Goal: Task Accomplishment & Management: Use online tool/utility

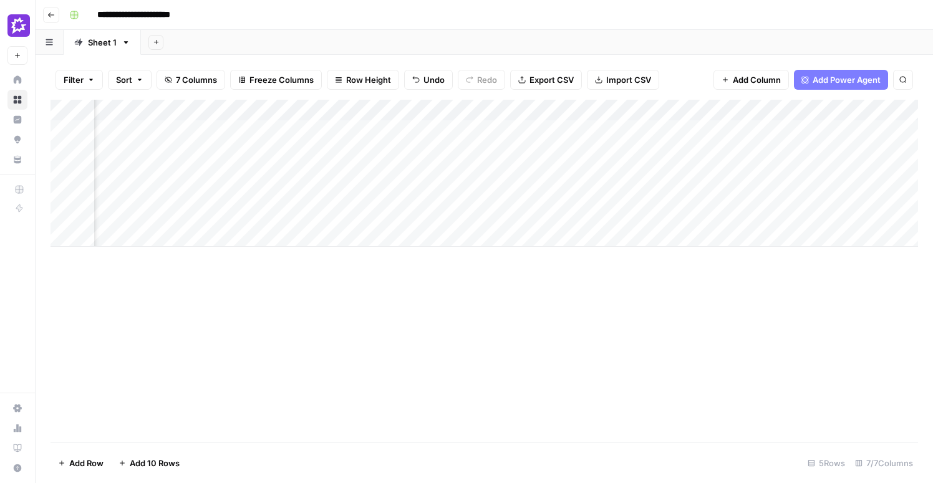
scroll to position [0, 245]
click at [624, 130] on div "Add Column" at bounding box center [485, 173] width 868 height 147
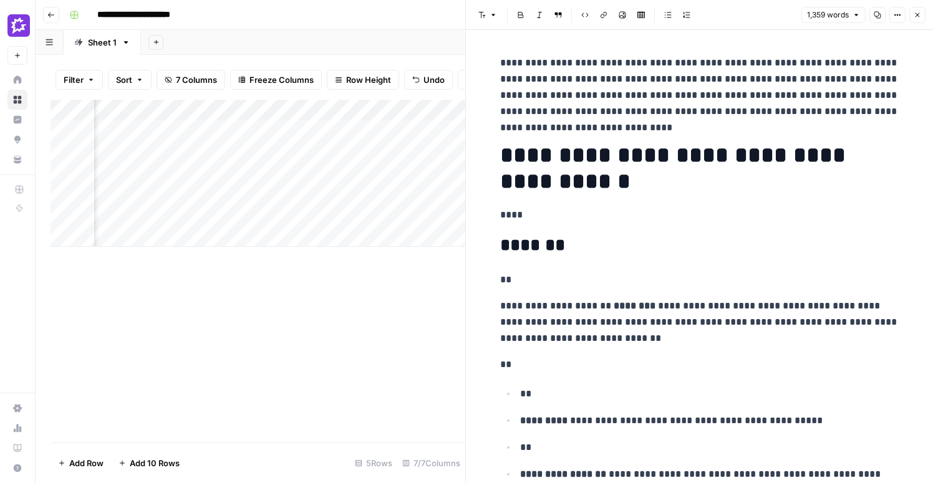
click at [667, 220] on p "****" at bounding box center [699, 215] width 399 height 16
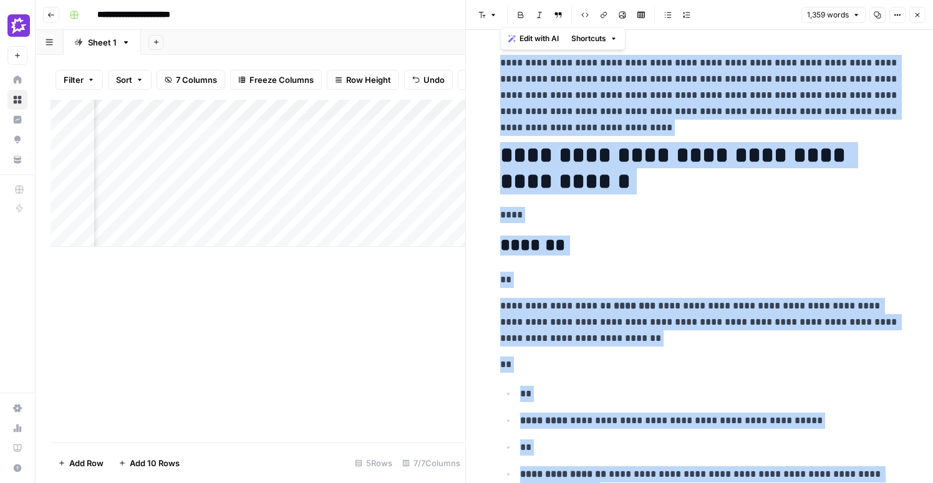
copy div "**********"
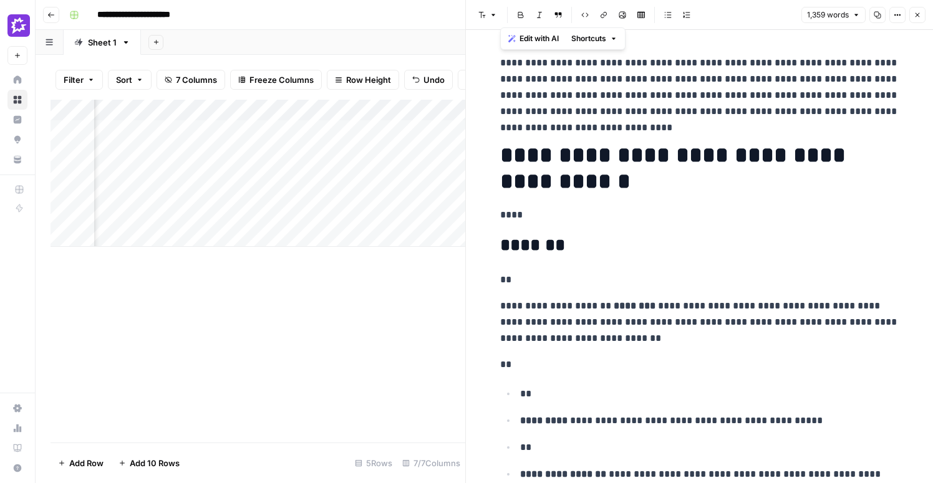
click at [397, 312] on div "Add Column" at bounding box center [258, 271] width 415 height 343
click at [913, 16] on button "Close" at bounding box center [917, 15] width 16 height 16
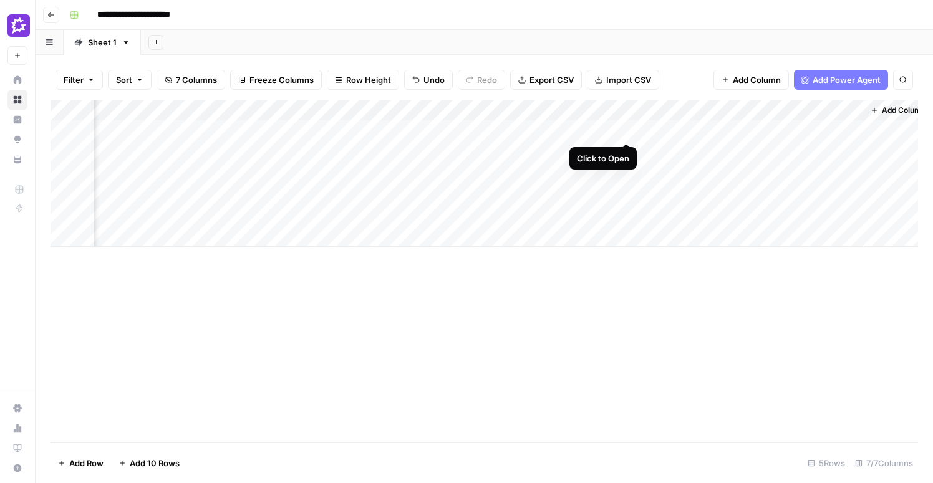
click at [627, 134] on div "Add Column" at bounding box center [485, 173] width 868 height 147
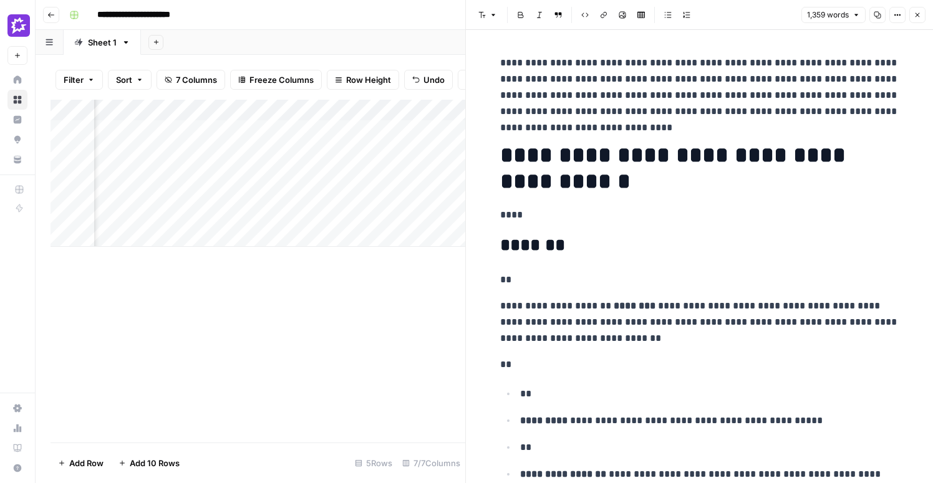
click at [710, 245] on h2 "*******" at bounding box center [699, 246] width 399 height 20
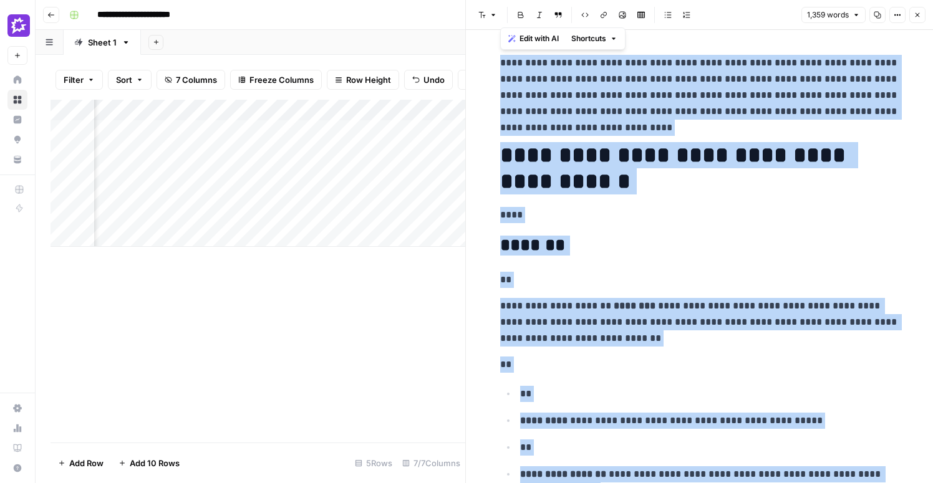
copy div "**********"
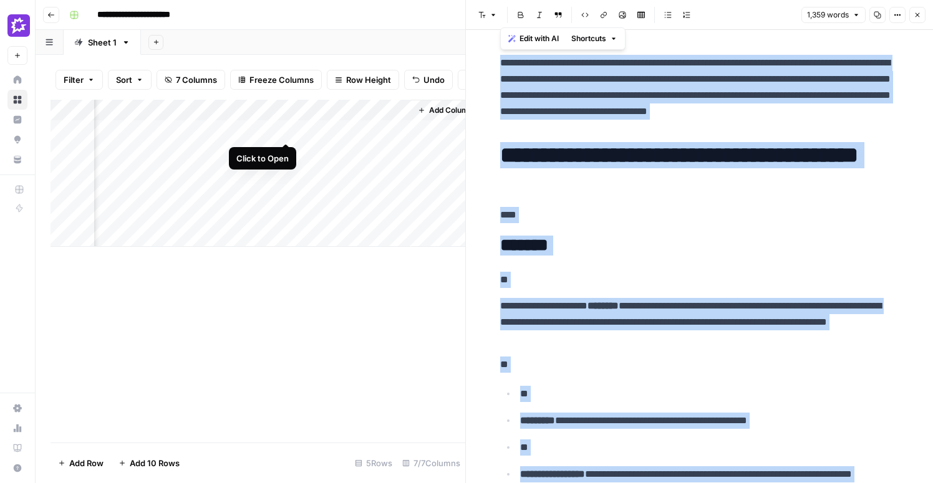
click at [288, 132] on div "Add Column" at bounding box center [258, 173] width 415 height 147
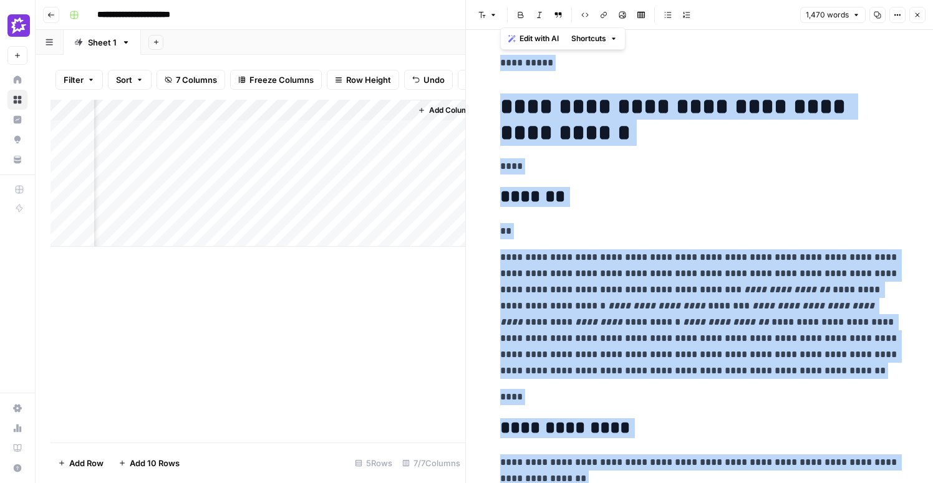
copy div "**********"
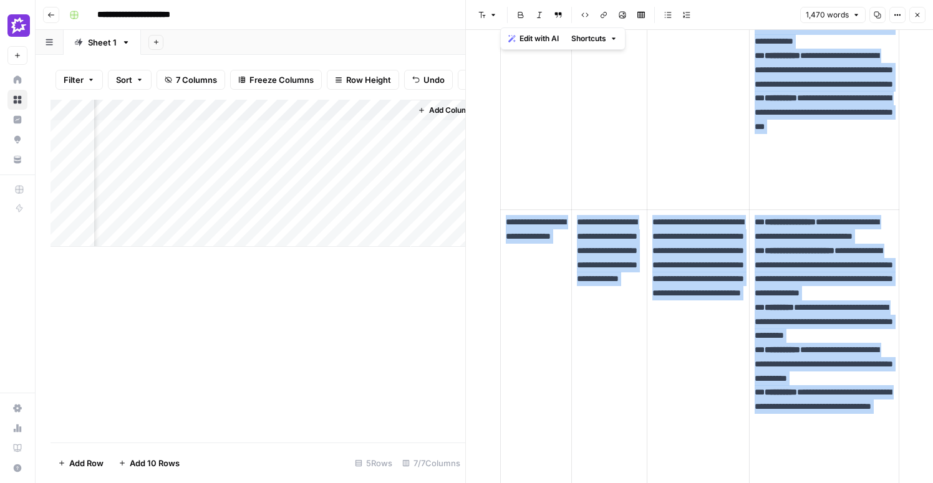
scroll to position [981, 0]
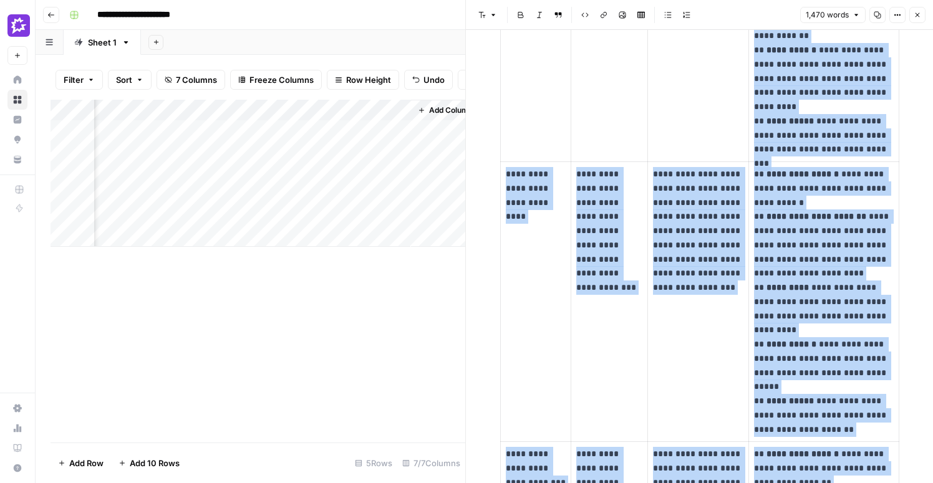
click at [349, 132] on div "Add Column" at bounding box center [258, 173] width 415 height 147
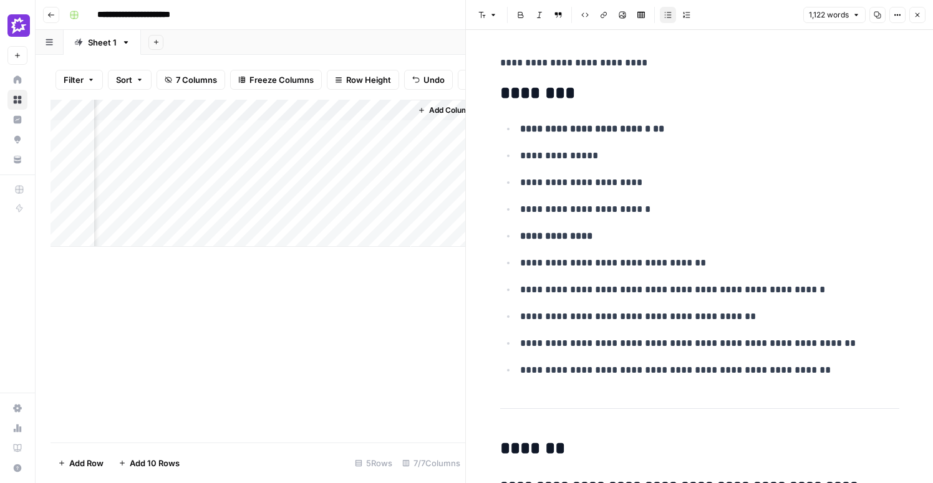
click at [577, 134] on p "**********" at bounding box center [709, 129] width 379 height 16
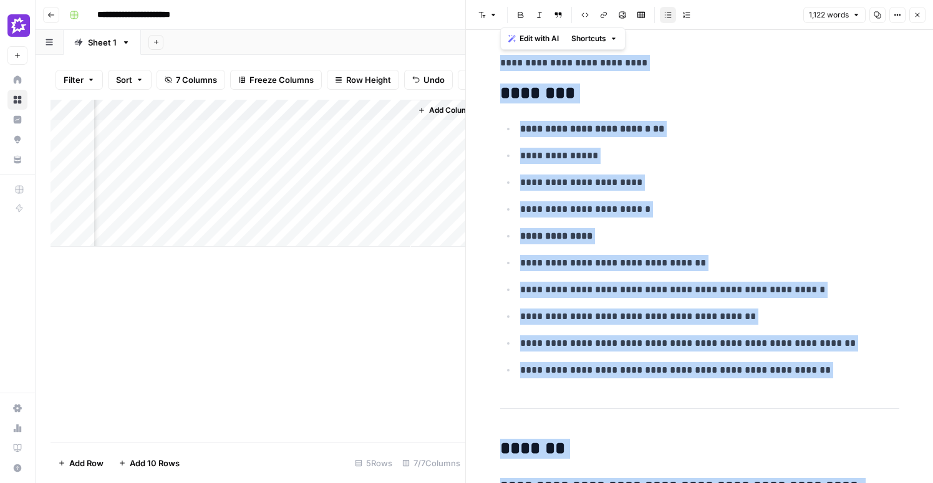
copy div "**********"
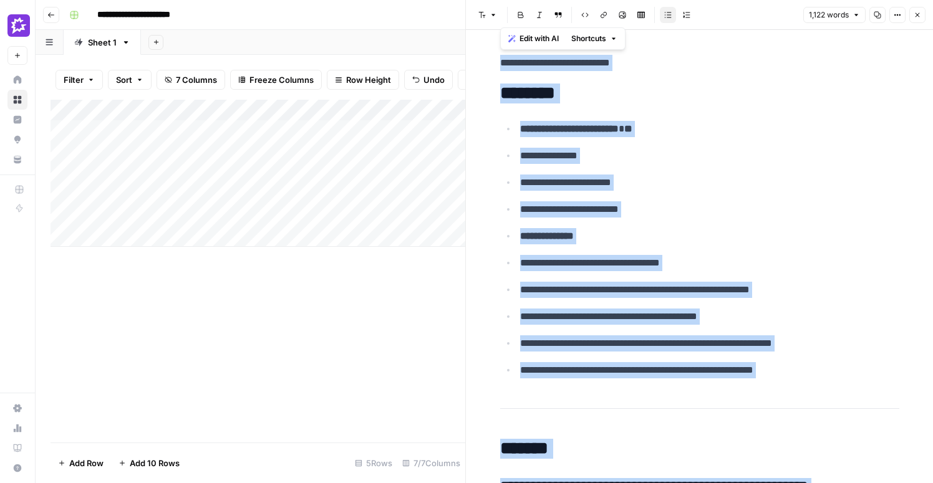
click at [201, 156] on div "Add Column" at bounding box center [258, 173] width 415 height 147
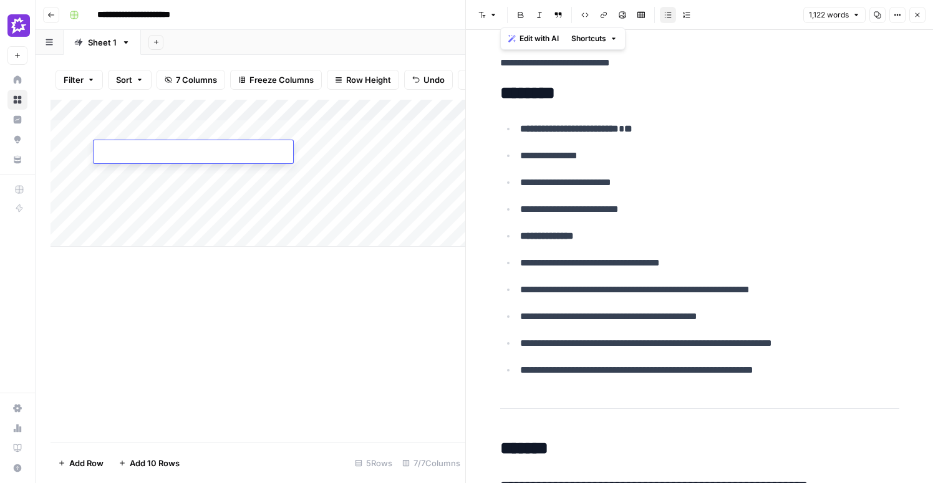
type textarea "**********"
click at [337, 154] on div "Add Column" at bounding box center [258, 173] width 415 height 147
type textarea "**********"
click at [355, 151] on textarea "**********" at bounding box center [373, 152] width 200 height 17
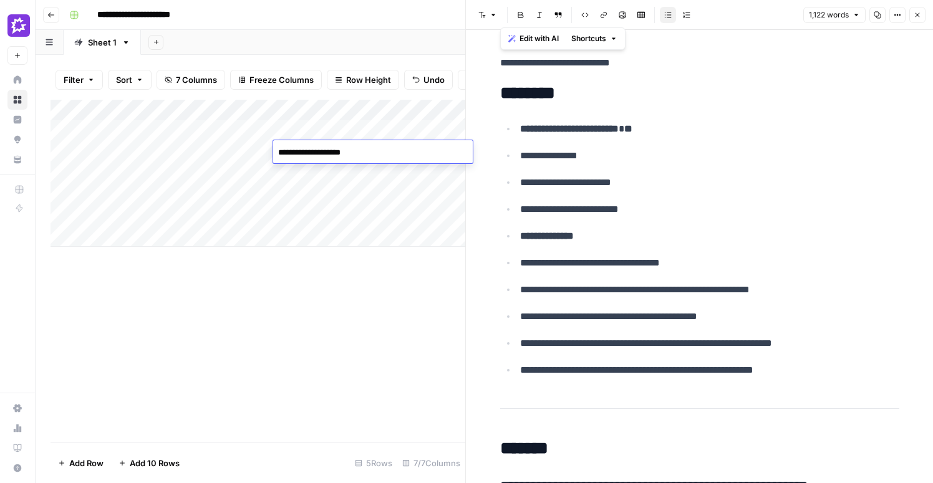
click at [355, 151] on textarea "**********" at bounding box center [373, 152] width 200 height 17
click at [357, 279] on div "Add Column" at bounding box center [258, 271] width 415 height 343
click at [341, 145] on div "Add Column" at bounding box center [258, 173] width 415 height 147
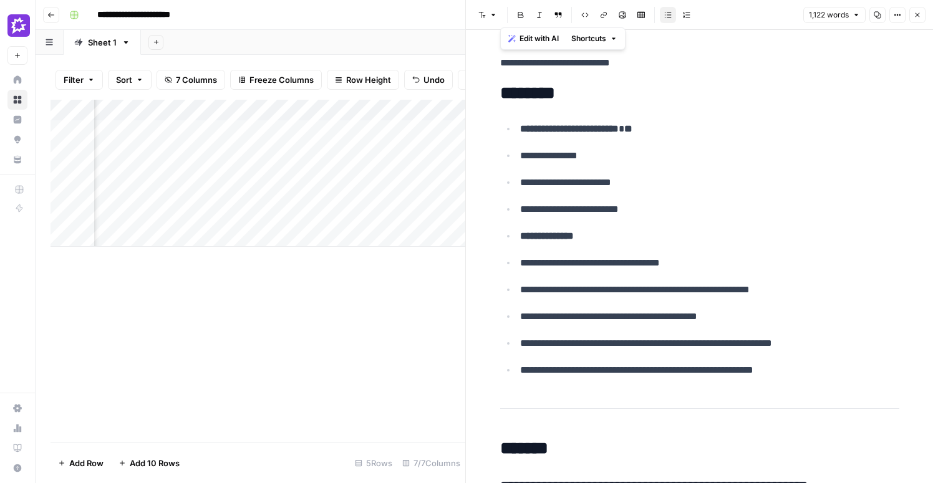
click at [341, 145] on div "Add Column" at bounding box center [258, 173] width 415 height 147
click at [308, 145] on textarea "**********" at bounding box center [369, 152] width 200 height 17
type textarea "**********"
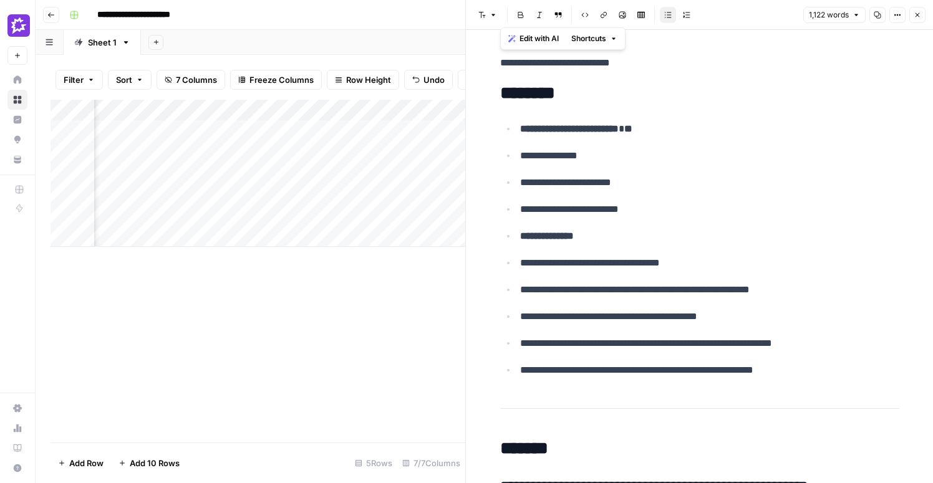
click at [359, 281] on div "Add Column" at bounding box center [258, 271] width 415 height 343
click at [244, 149] on div "Add Column" at bounding box center [258, 173] width 415 height 147
click at [400, 132] on div "Add Column" at bounding box center [258, 173] width 415 height 147
click at [414, 130] on div "Add Column" at bounding box center [258, 173] width 415 height 147
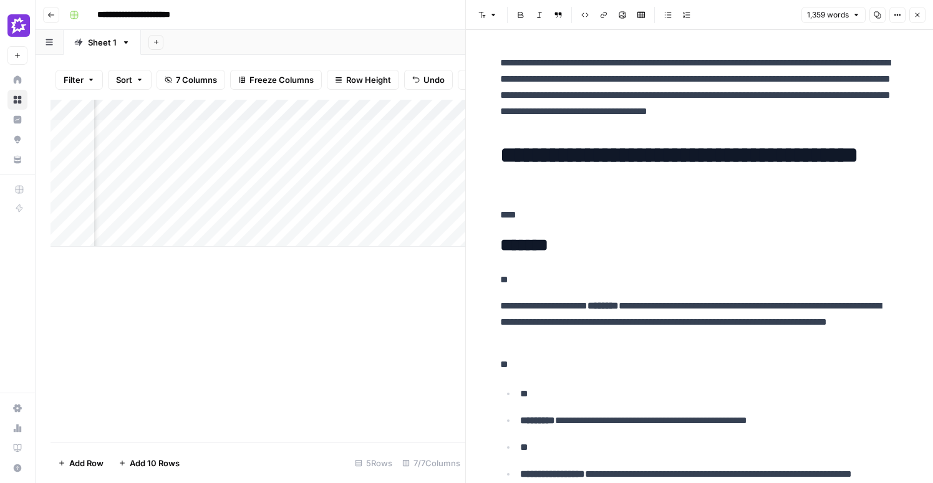
scroll to position [0, 637]
click at [333, 107] on div "Add Column" at bounding box center [258, 173] width 415 height 147
click at [325, 150] on div "Aeo Visibility Refresh Suggestions Markdown Filter Hide Column Remove Column" at bounding box center [320, 186] width 149 height 122
click at [327, 143] on input "Aeo Visibility Refresh Suggestions" at bounding box center [321, 140] width 127 height 12
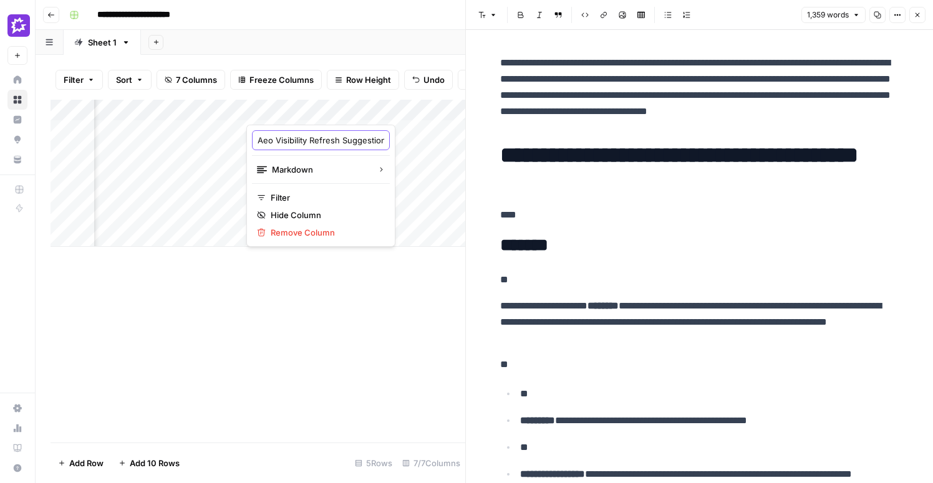
click at [327, 143] on input "Aeo Visibility Refresh Suggestions" at bounding box center [321, 140] width 127 height 12
click at [402, 111] on div "Add Column" at bounding box center [258, 173] width 415 height 147
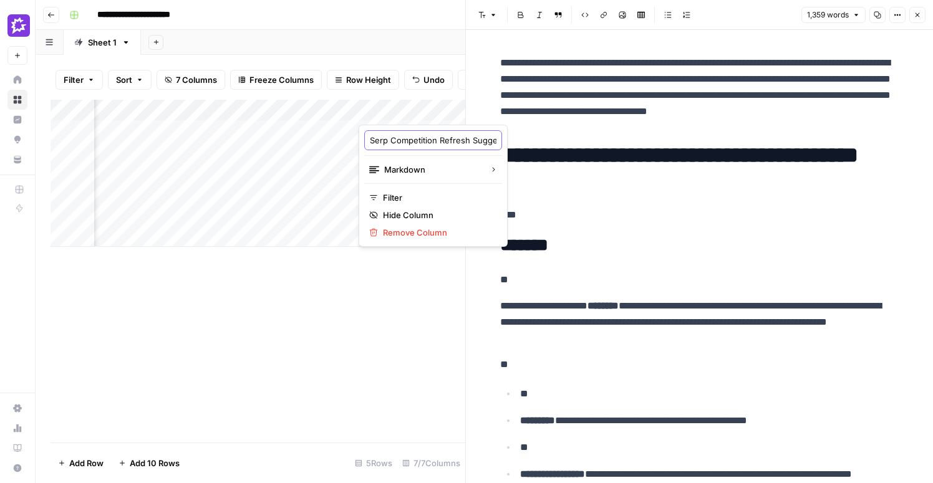
click at [417, 140] on input "Serp Competition Refresh Suggestions" at bounding box center [433, 140] width 127 height 12
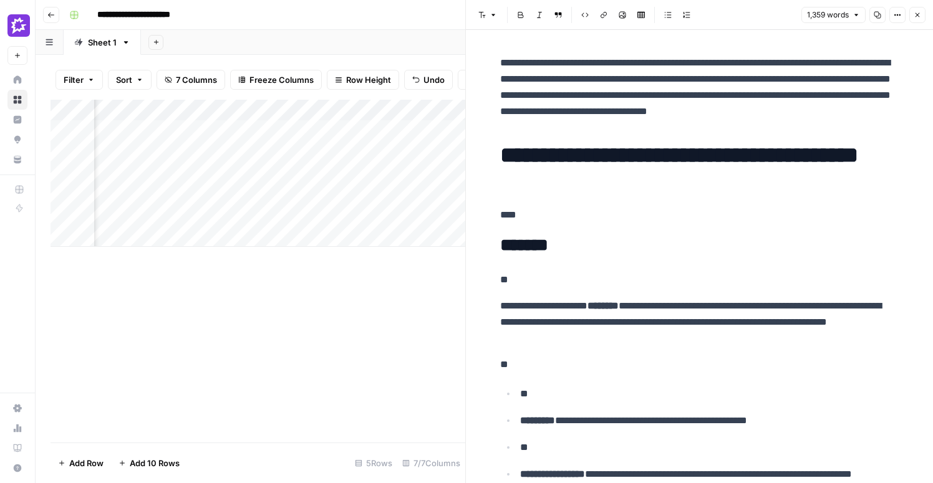
scroll to position [0, 48]
click at [923, 16] on button "Close" at bounding box center [917, 15] width 16 height 16
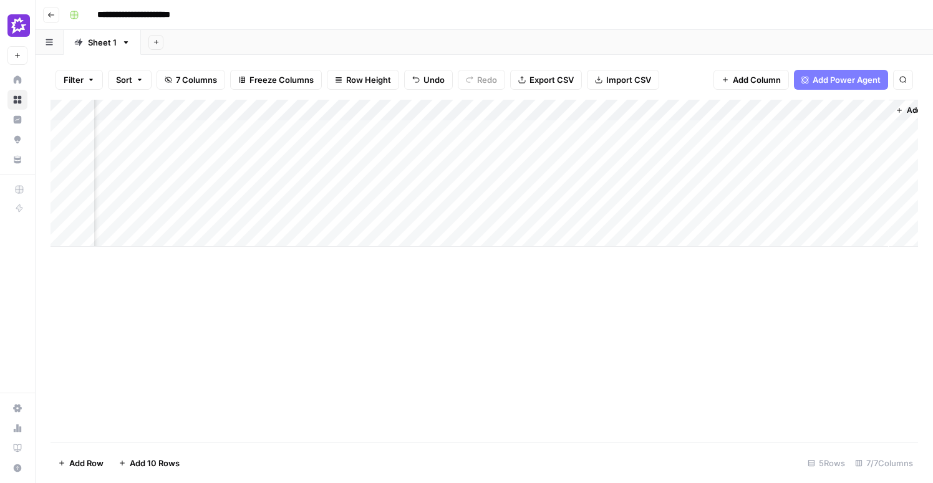
scroll to position [0, 259]
click at [487, 108] on div "Add Column" at bounding box center [485, 173] width 868 height 147
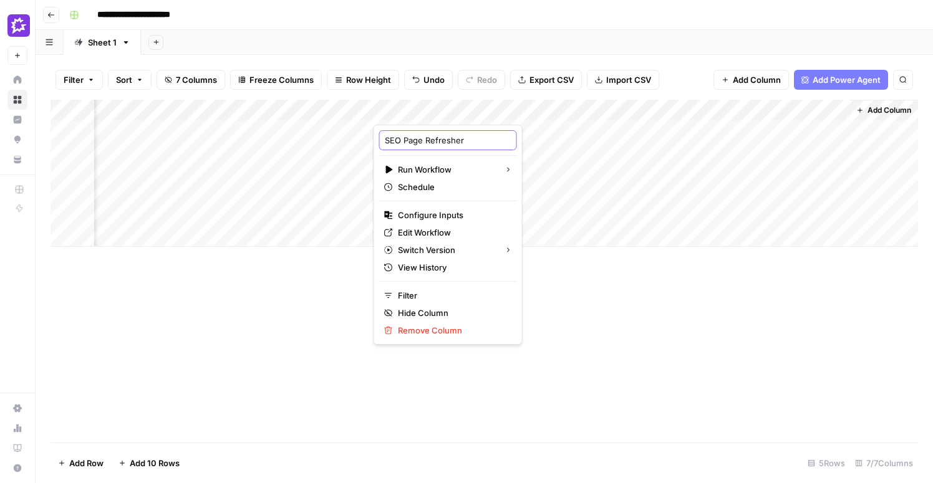
click at [442, 138] on input "SEO Page Refresher" at bounding box center [448, 140] width 127 height 12
type input "SEO Page Refresh Analysis"
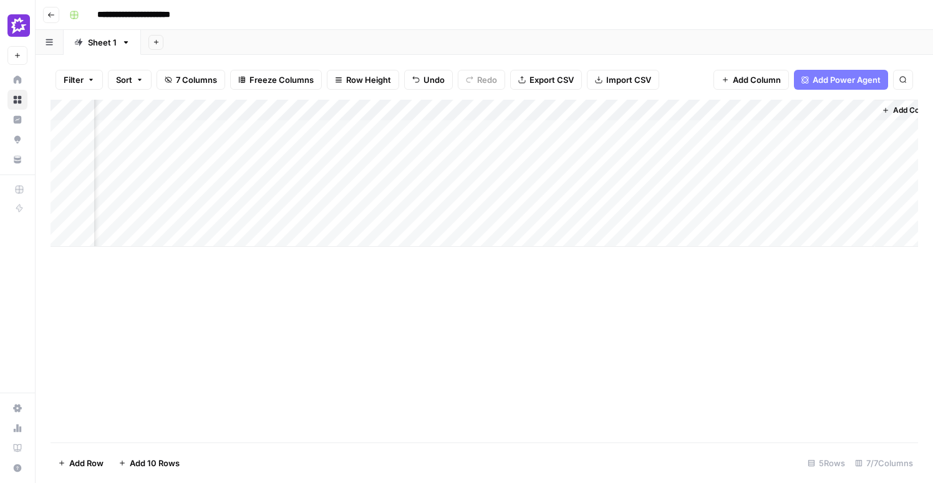
click at [678, 337] on div "Add Column" at bounding box center [485, 271] width 868 height 343
click at [484, 109] on div "Add Column" at bounding box center [485, 173] width 868 height 147
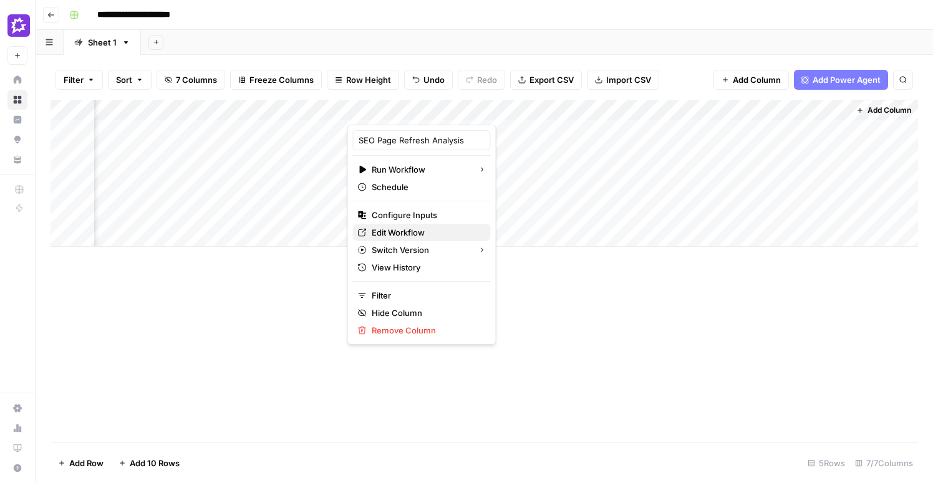
click at [400, 231] on span "Edit Workflow" at bounding box center [426, 232] width 109 height 12
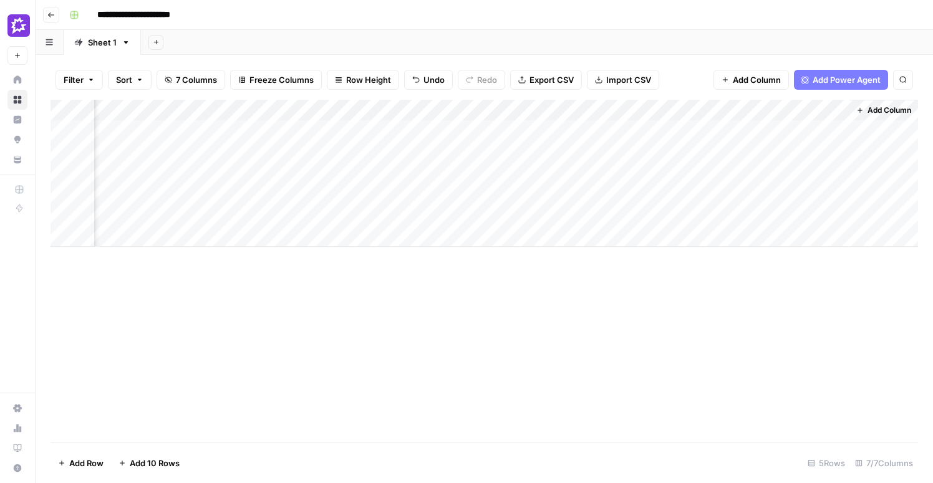
click at [882, 110] on span "Add Column" at bounding box center [890, 110] width 44 height 11
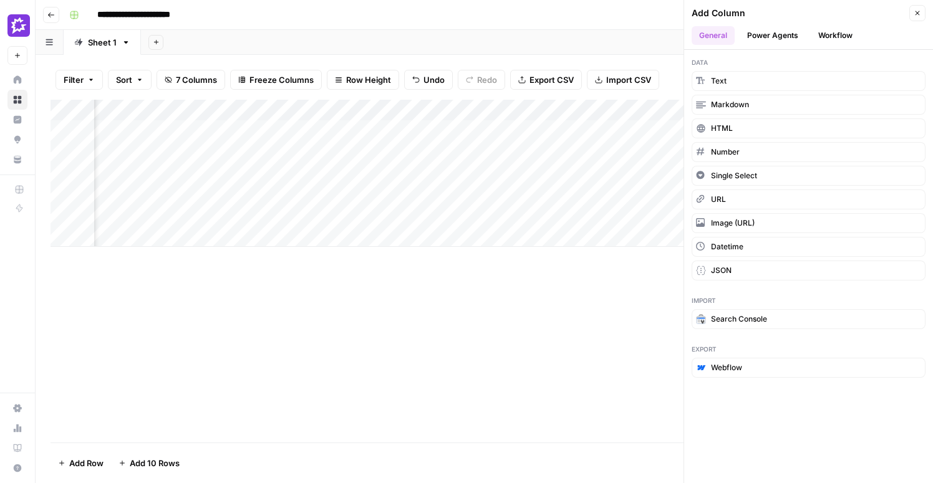
click at [823, 32] on button "Workflow" at bounding box center [835, 35] width 49 height 19
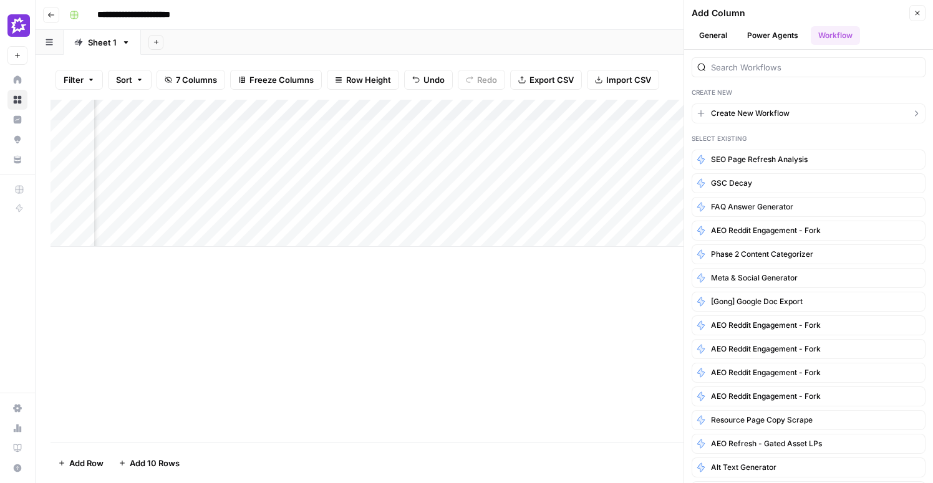
click at [742, 118] on span "Create New Workflow" at bounding box center [750, 113] width 79 height 11
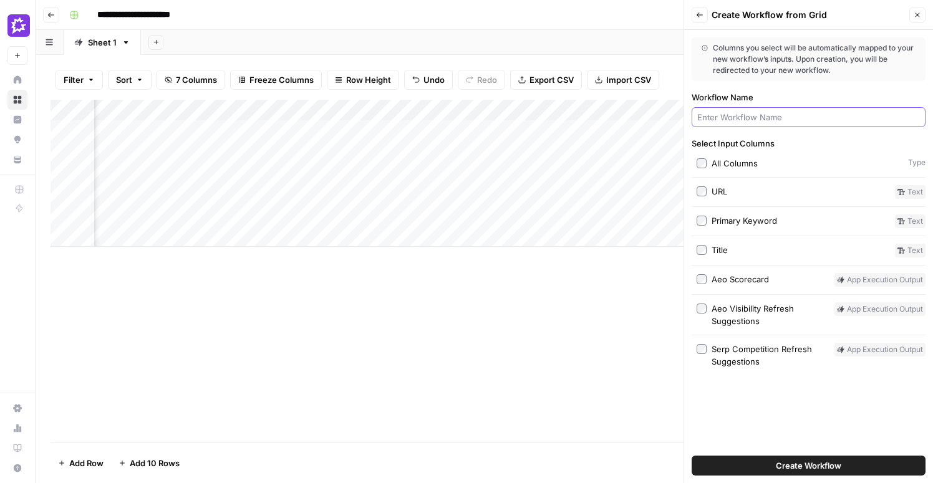
click at [742, 118] on input "Workflow Name" at bounding box center [808, 117] width 223 height 12
click at [730, 119] on input "Workflow Name" at bounding box center [808, 117] width 223 height 12
click at [739, 119] on input "SEO Page Refresher" at bounding box center [808, 117] width 223 height 12
type input "SEO Page Content Refresher"
click at [826, 463] on span "Create Workflow" at bounding box center [808, 466] width 65 height 12
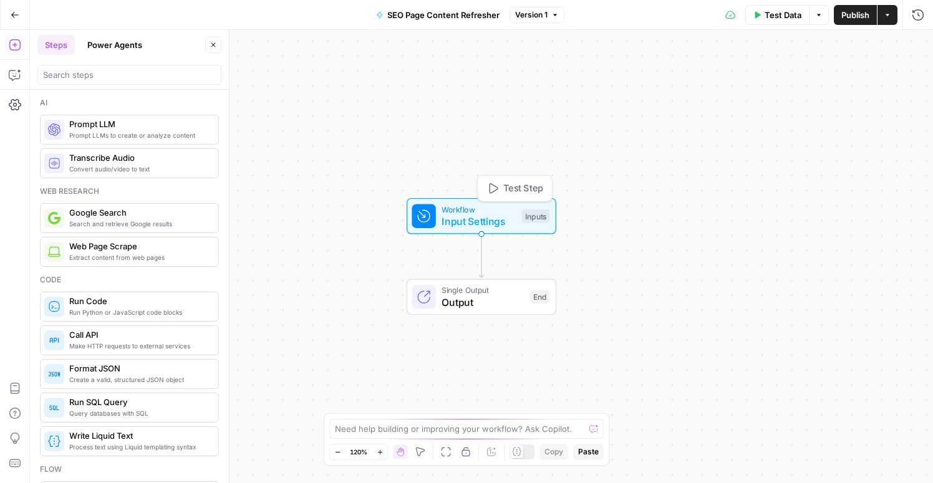
click at [490, 222] on span "Input Settings" at bounding box center [479, 221] width 74 height 15
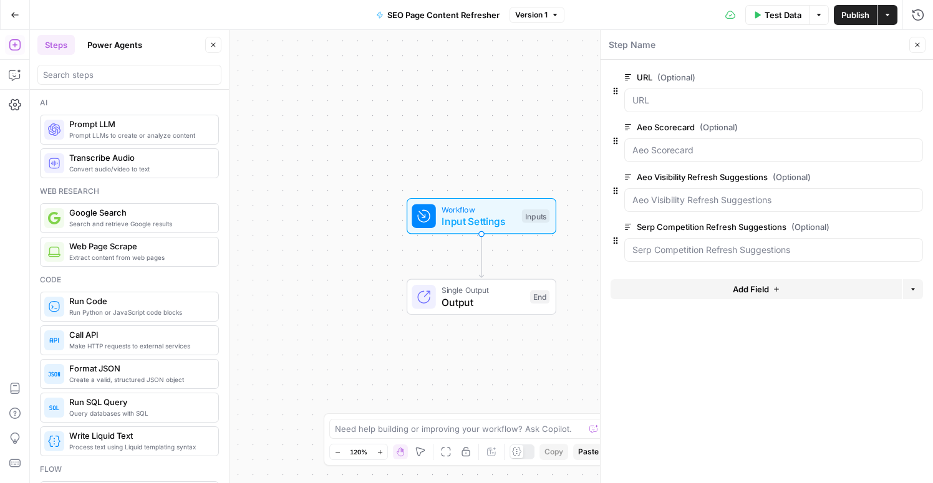
click at [114, 130] on span "Prompt LLMs to create or analyze content" at bounding box center [138, 135] width 139 height 10
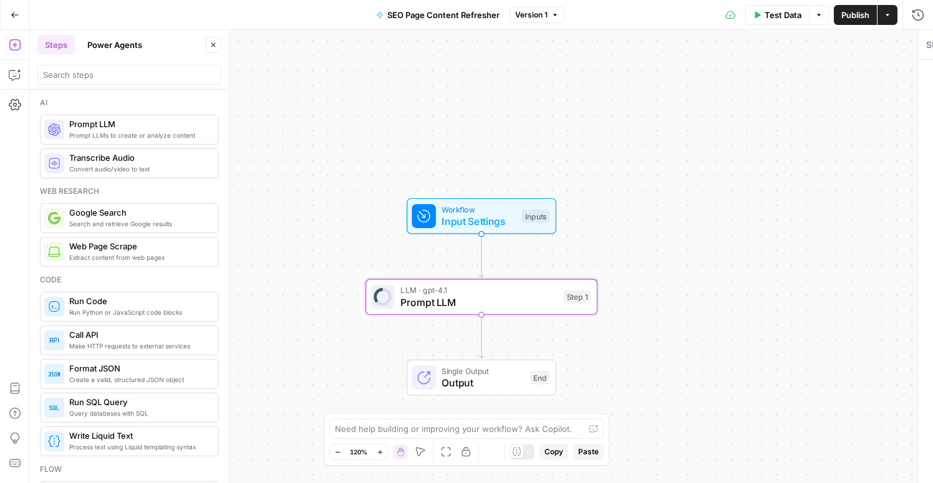
type textarea "Prompt LLM"
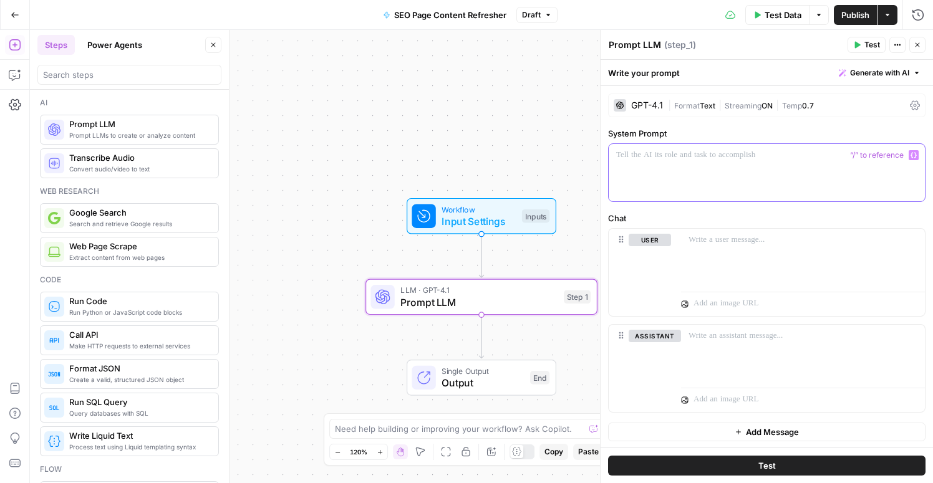
click at [700, 173] on div at bounding box center [767, 172] width 316 height 57
click at [913, 67] on button "Generate with AI" at bounding box center [880, 73] width 92 height 16
click at [883, 103] on span "Generate" at bounding box center [863, 100] width 91 height 12
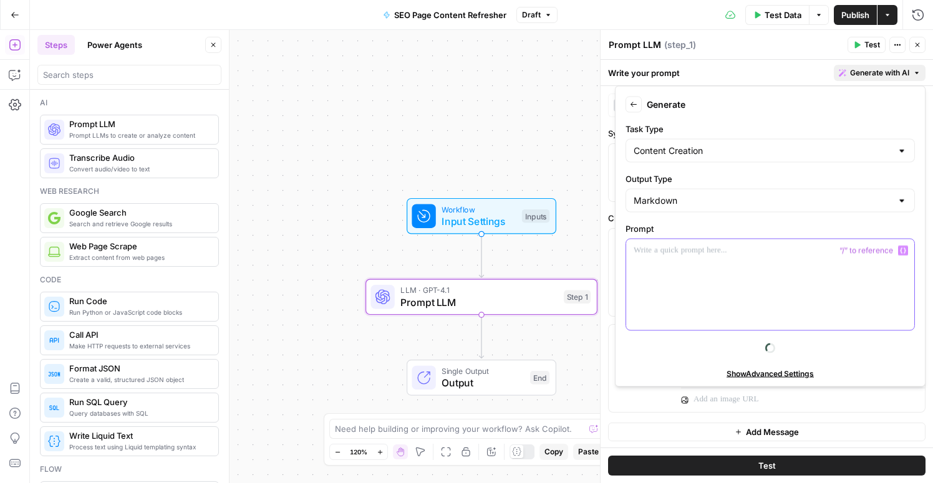
click at [665, 267] on div at bounding box center [770, 285] width 288 height 91
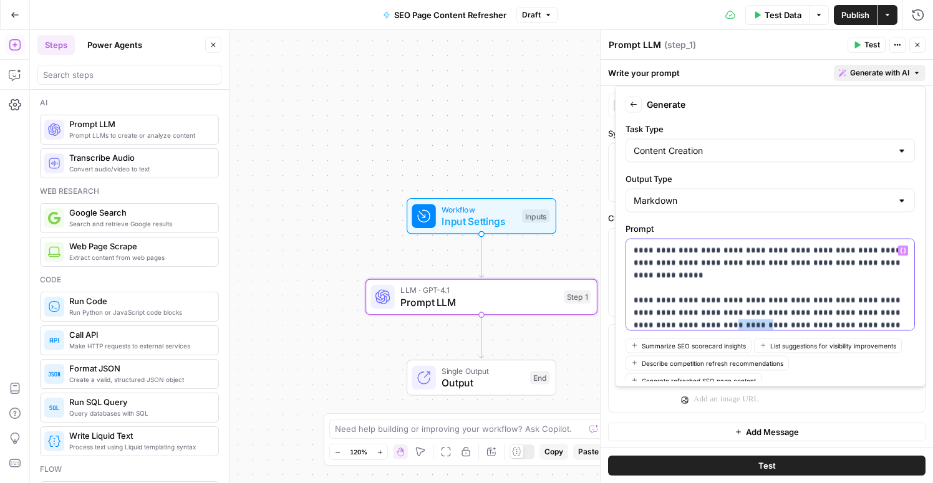
drag, startPoint x: 697, startPoint y: 311, endPoint x: 664, endPoint y: 311, distance: 33.1
click at [664, 311] on p "**********" at bounding box center [770, 295] width 273 height 100
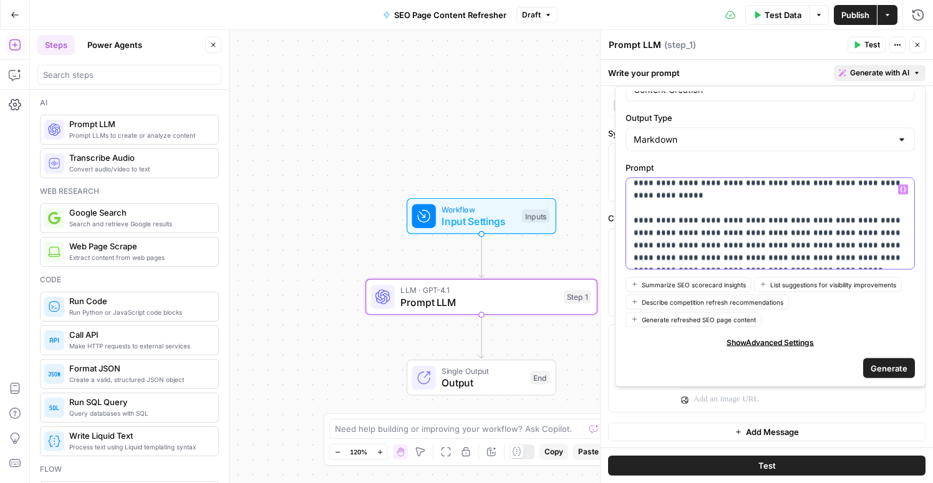
scroll to position [63, 0]
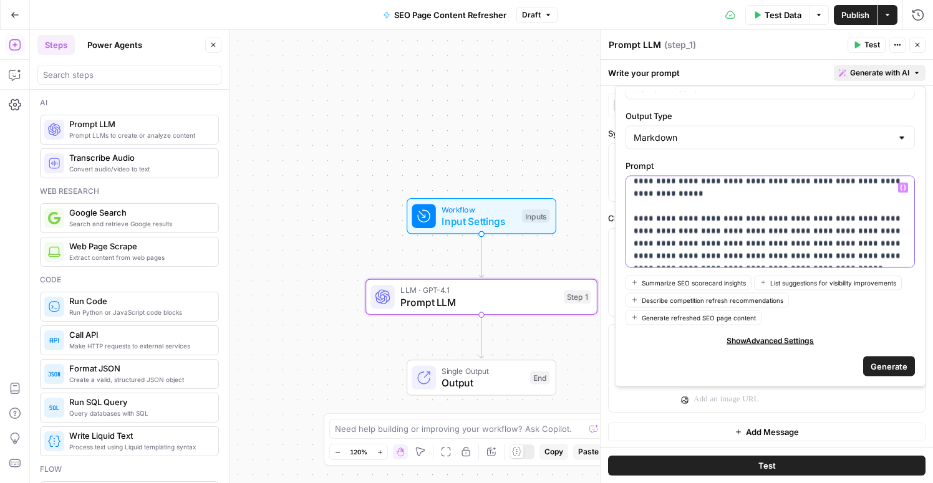
click at [824, 261] on p "**********" at bounding box center [770, 213] width 273 height 100
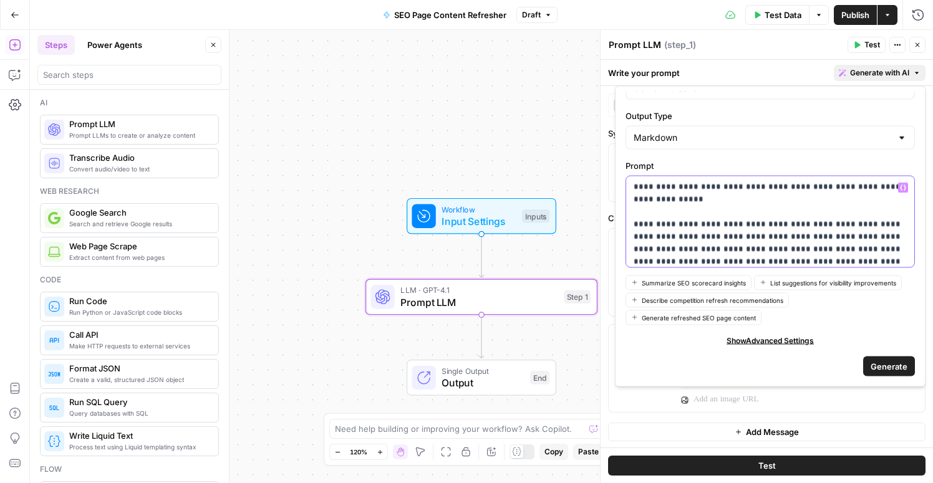
scroll to position [0, 0]
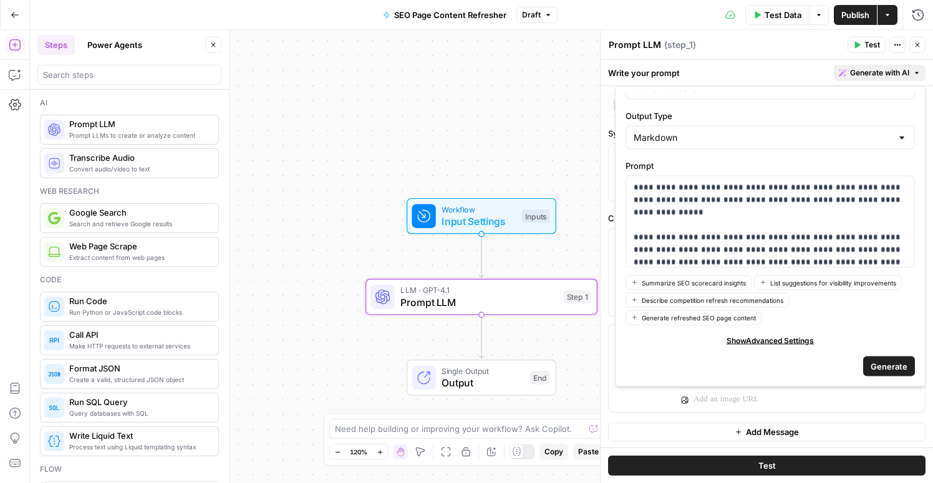
click at [750, 145] on div "Markdown" at bounding box center [770, 138] width 289 height 24
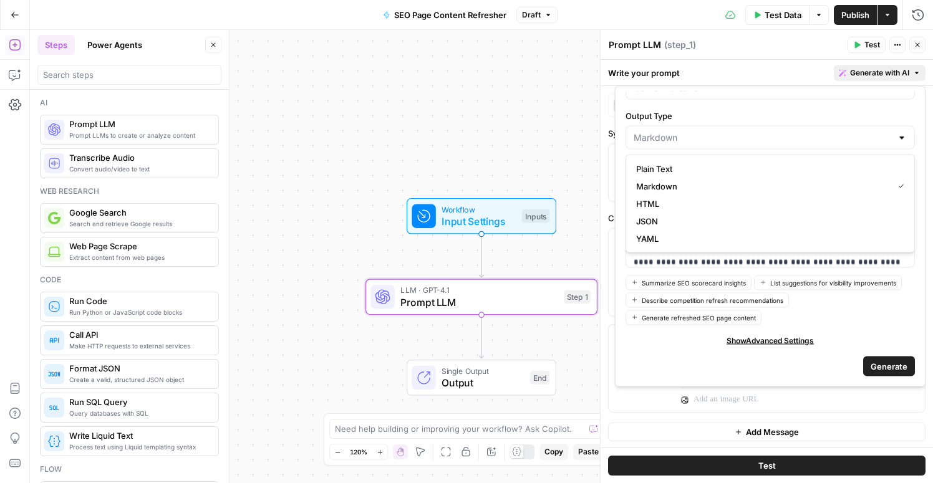
click at [726, 113] on label "Output Type" at bounding box center [770, 116] width 289 height 12
click at [726, 132] on input "Output Type" at bounding box center [763, 138] width 258 height 12
click at [639, 111] on label "Output Type" at bounding box center [770, 116] width 289 height 12
click at [639, 132] on input "Output Type" at bounding box center [763, 138] width 258 height 12
click at [622, 135] on form "**********" at bounding box center [770, 237] width 299 height 290
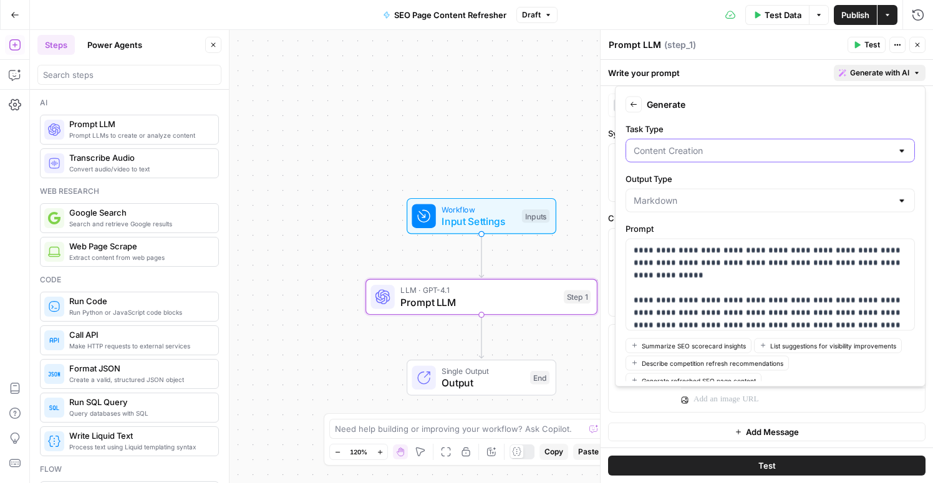
click at [679, 145] on input "Task Type" at bounding box center [763, 151] width 258 height 12
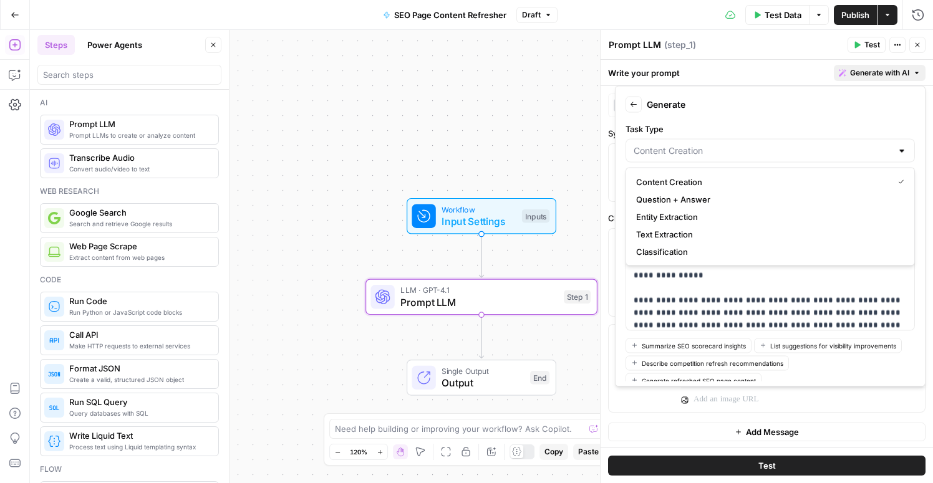
click at [710, 120] on form "**********" at bounding box center [770, 237] width 299 height 290
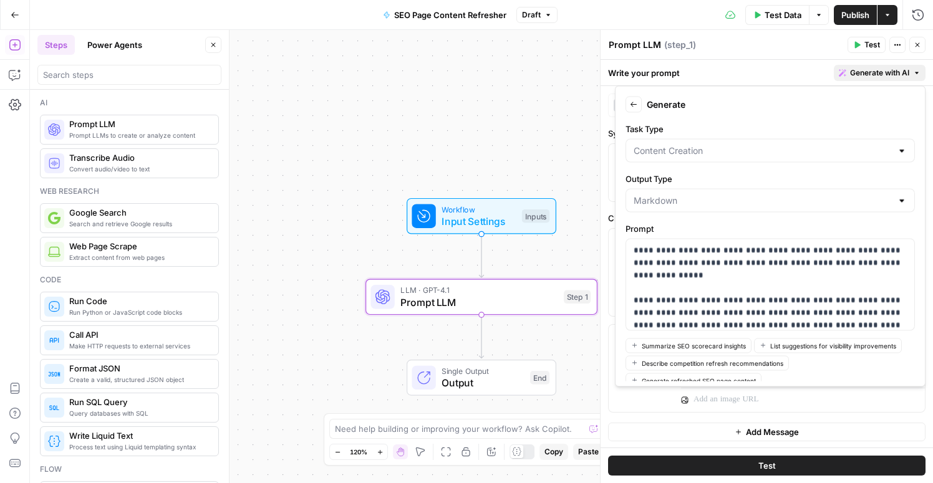
scroll to position [63, 0]
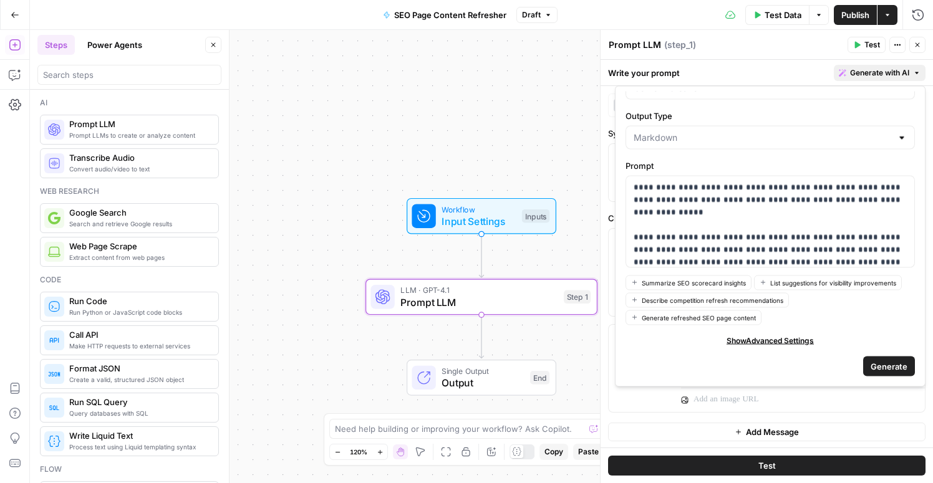
click at [896, 367] on span "Generate" at bounding box center [889, 366] width 37 height 12
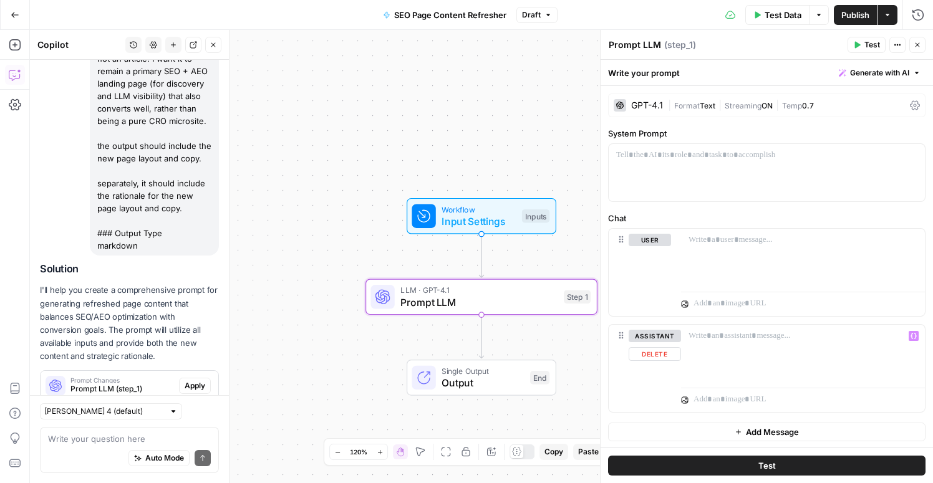
scroll to position [372, 0]
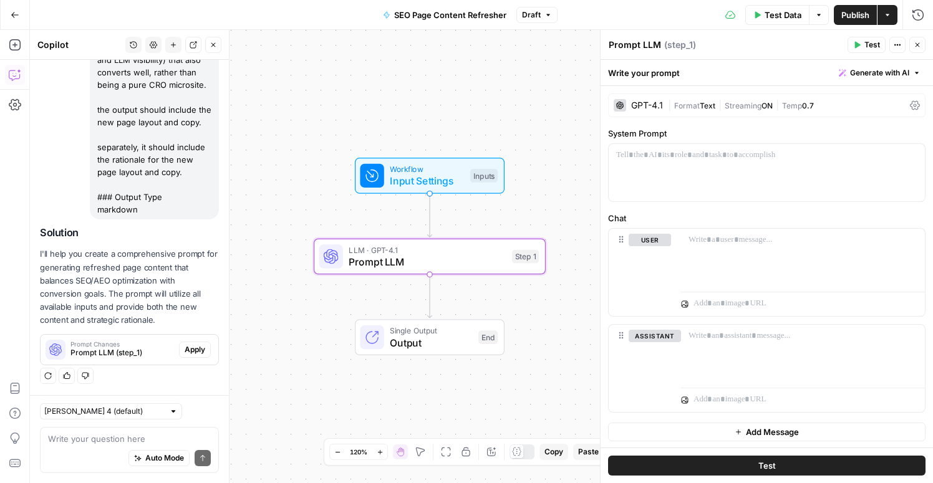
click at [198, 352] on span "Apply" at bounding box center [195, 349] width 21 height 11
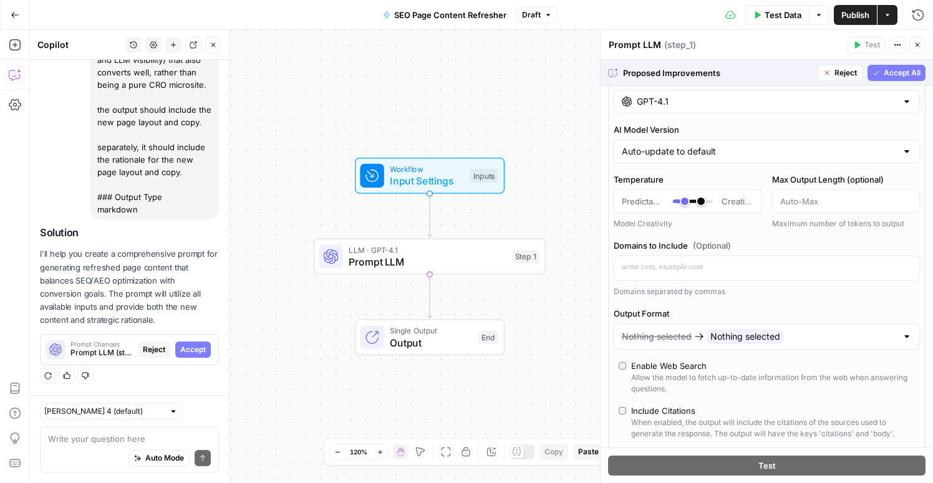
scroll to position [0, 0]
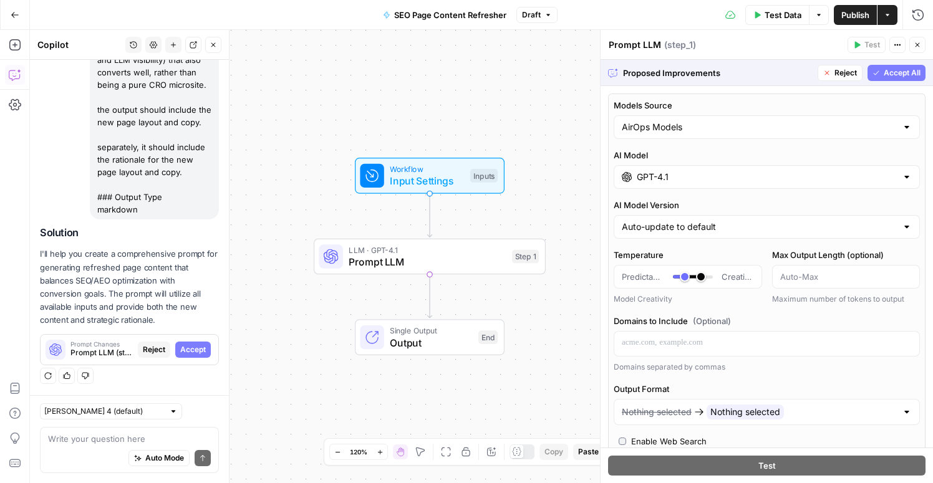
click at [887, 73] on span "Accept All" at bounding box center [902, 72] width 37 height 11
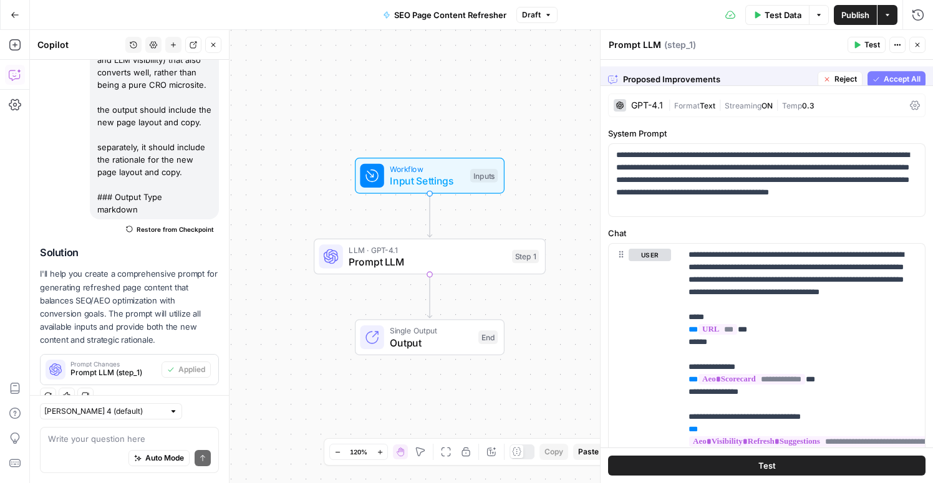
scroll to position [392, 0]
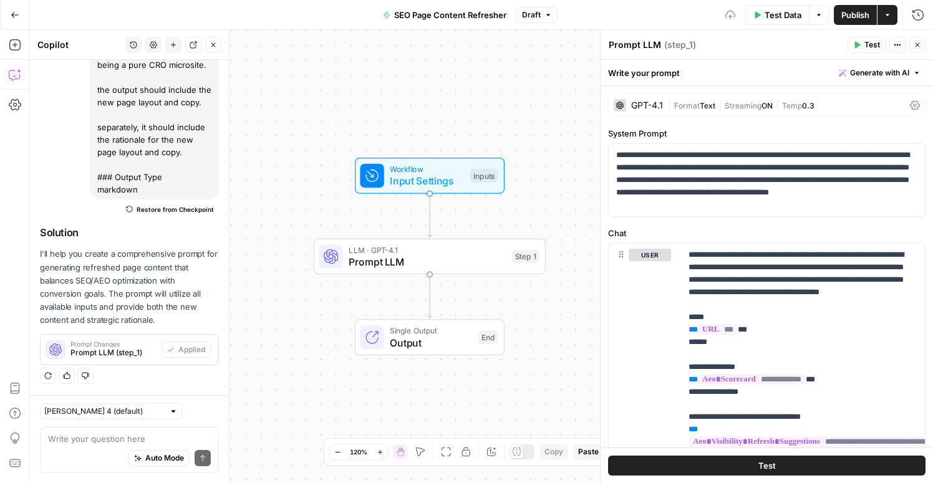
click at [457, 175] on span "Input Settings" at bounding box center [427, 180] width 74 height 15
click at [416, 172] on span "Workflow" at bounding box center [427, 169] width 74 height 12
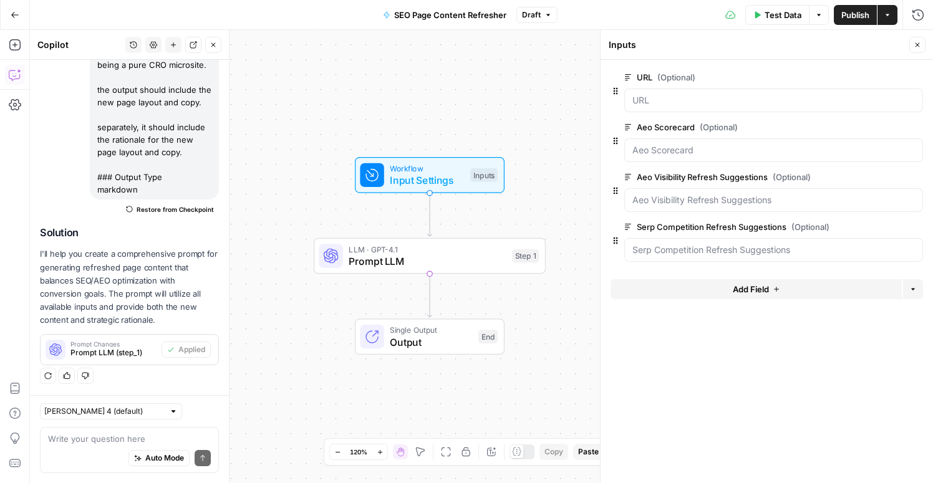
click at [763, 289] on span "Add Field" at bounding box center [751, 289] width 36 height 12
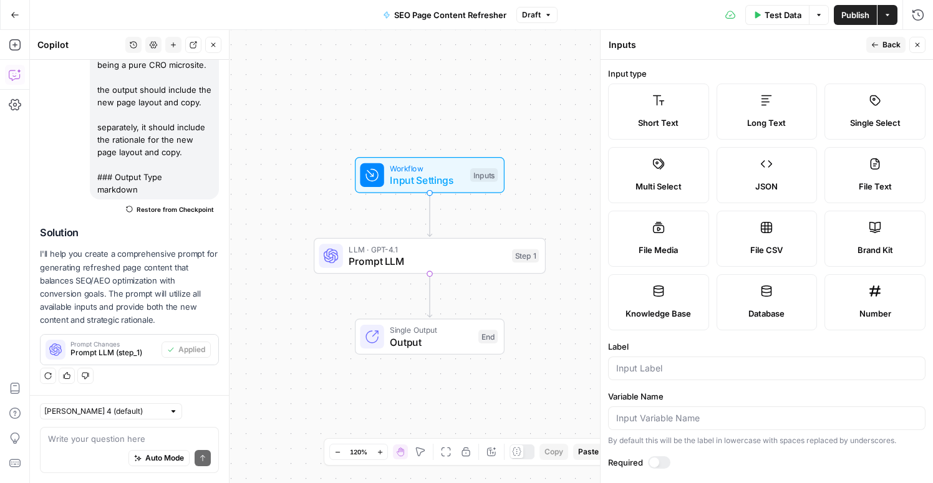
click at [869, 231] on icon at bounding box center [875, 227] width 12 height 12
type input "Brand Kit"
type input "brand_kit"
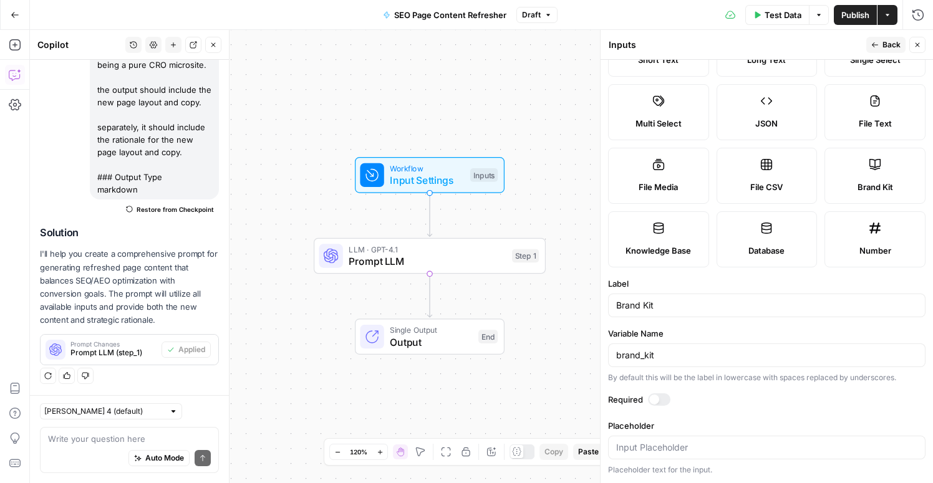
click at [652, 397] on div at bounding box center [654, 400] width 10 height 10
click at [891, 49] on span "Back" at bounding box center [892, 44] width 18 height 11
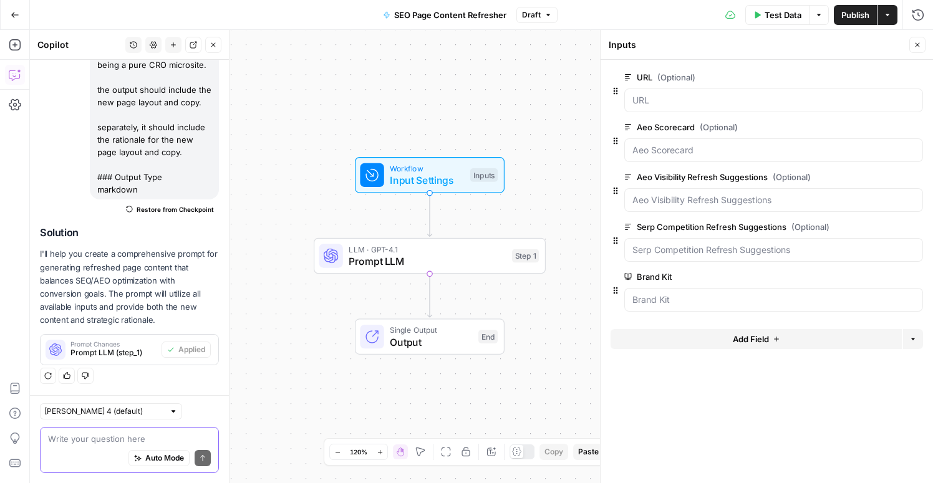
click at [125, 440] on textarea at bounding box center [129, 439] width 163 height 12
click at [920, 43] on icon "button" at bounding box center [917, 44] width 7 height 7
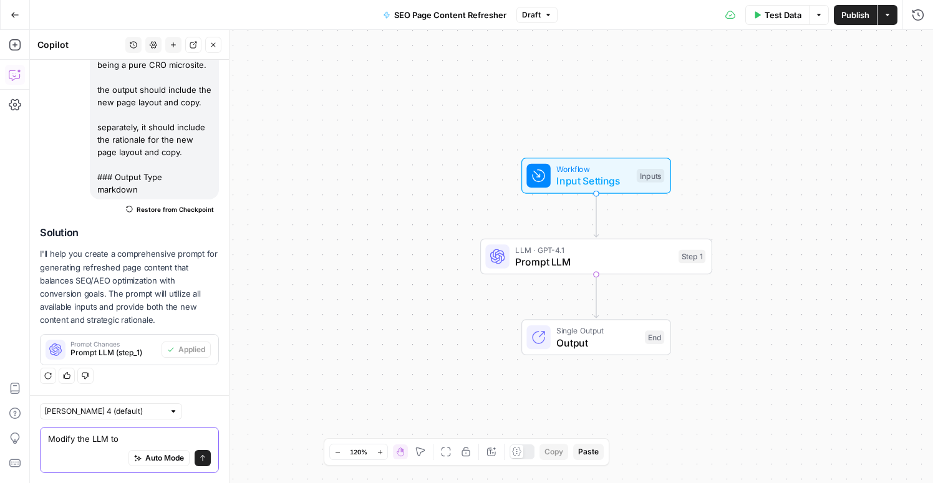
click at [127, 441] on textarea "Modify the LLM to" at bounding box center [129, 439] width 163 height 12
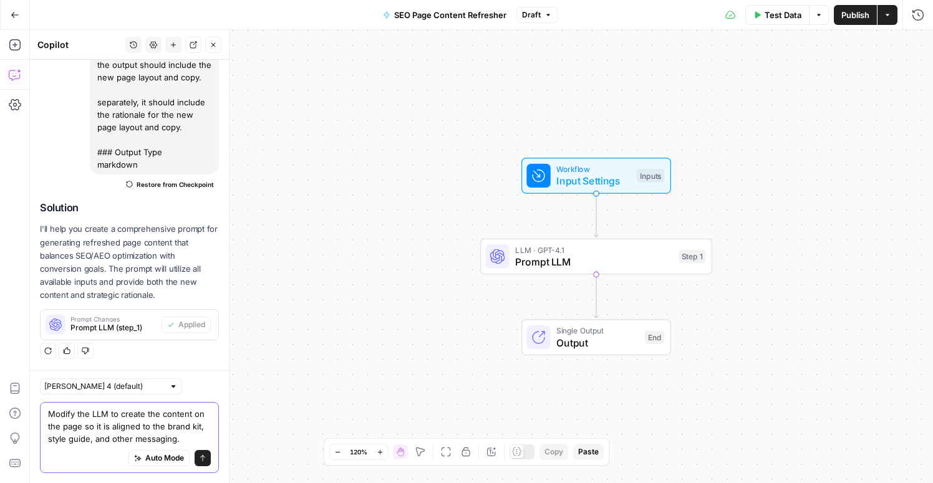
scroll to position [442, 0]
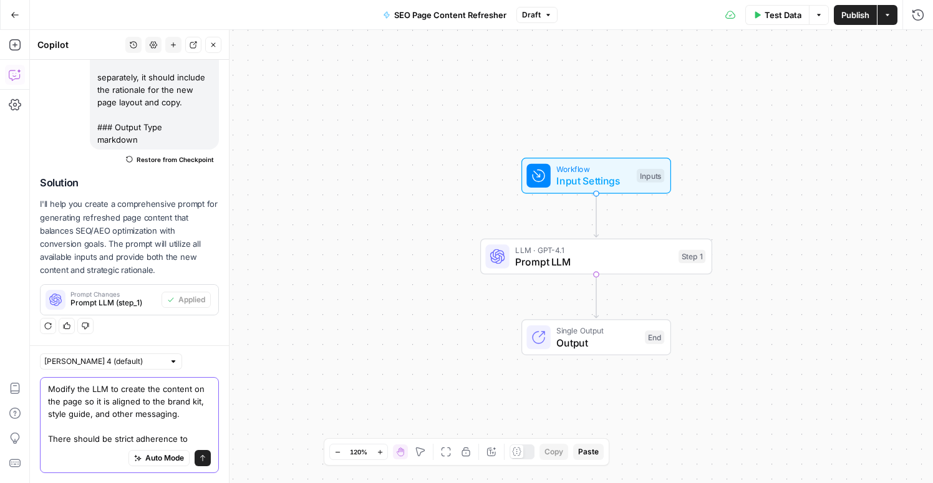
click at [197, 438] on textarea "Modify the LLM to create the content on the page so it is aligned to the brand …" at bounding box center [129, 414] width 163 height 62
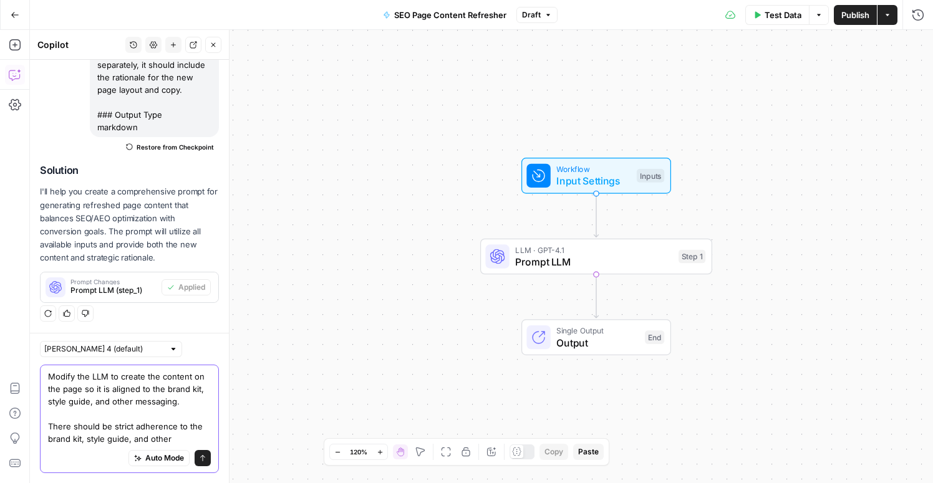
scroll to position [467, 0]
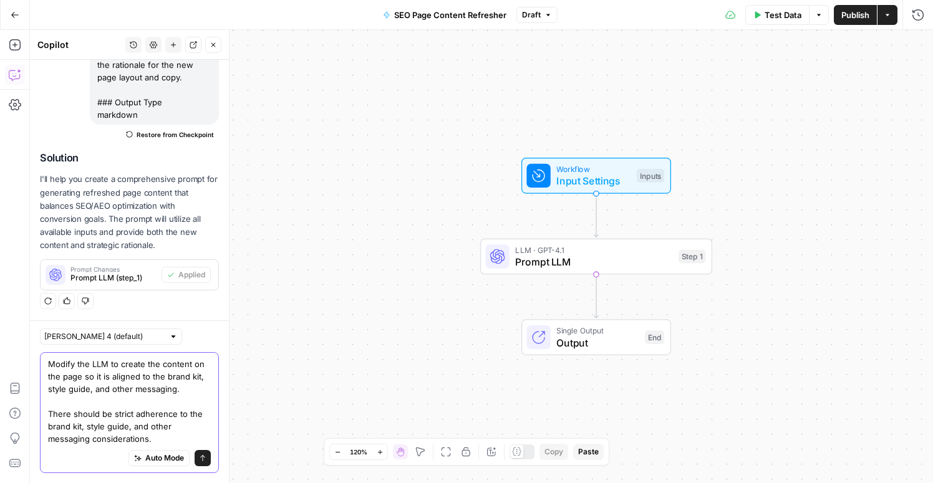
type textarea "Modify the LLM to create the content on the page so it is aligned to the brand …"
click at [206, 456] on icon "submit" at bounding box center [202, 458] width 7 height 7
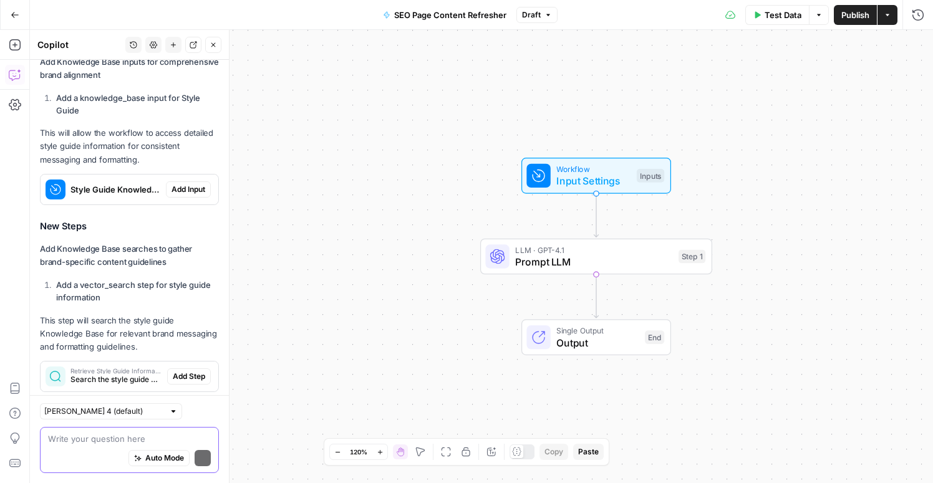
scroll to position [1014, 0]
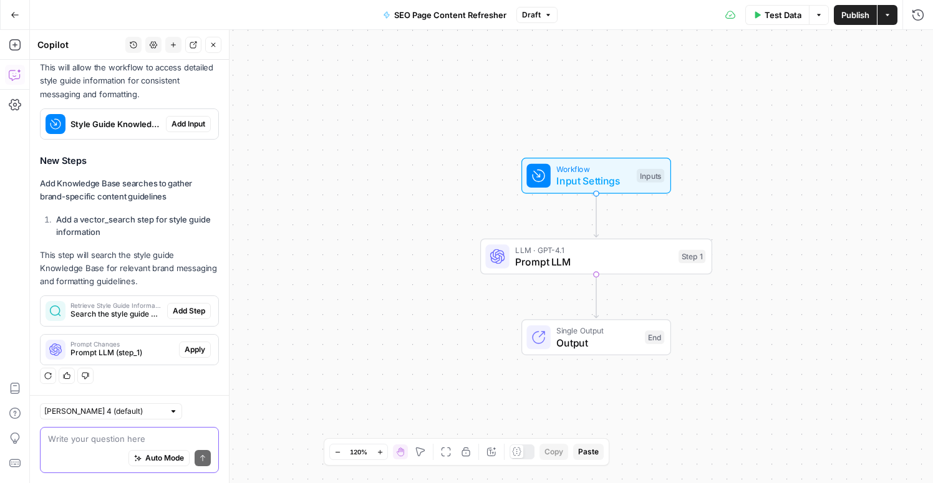
click at [82, 442] on textarea at bounding box center [129, 439] width 163 height 12
type textarea "The style guide should be found"
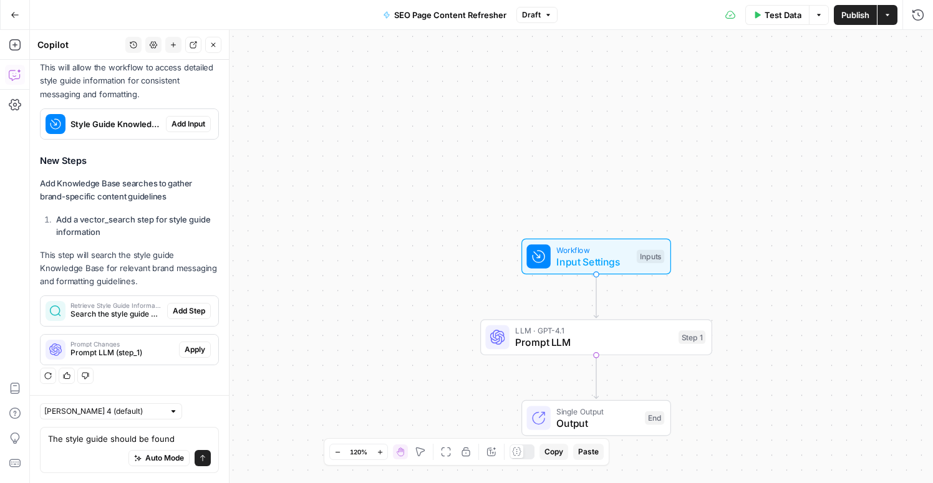
click at [199, 123] on span "Add Input" at bounding box center [189, 124] width 34 height 11
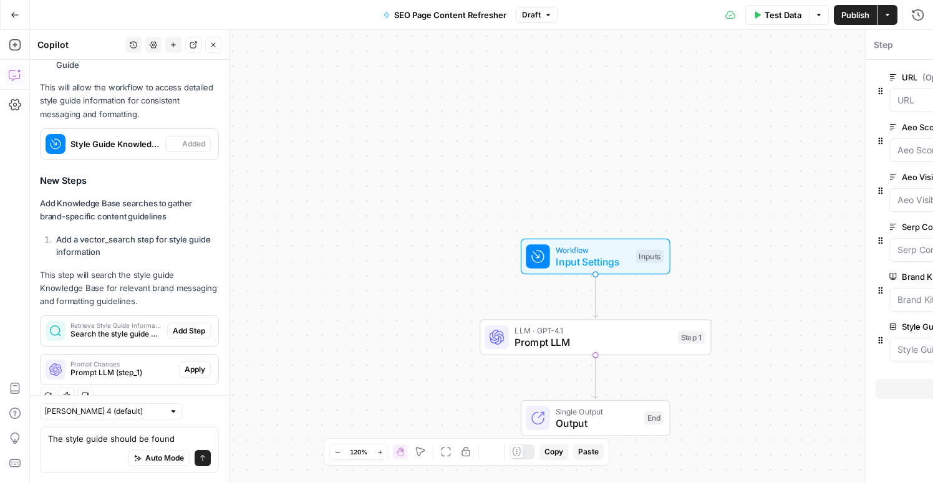
scroll to position [1034, 0]
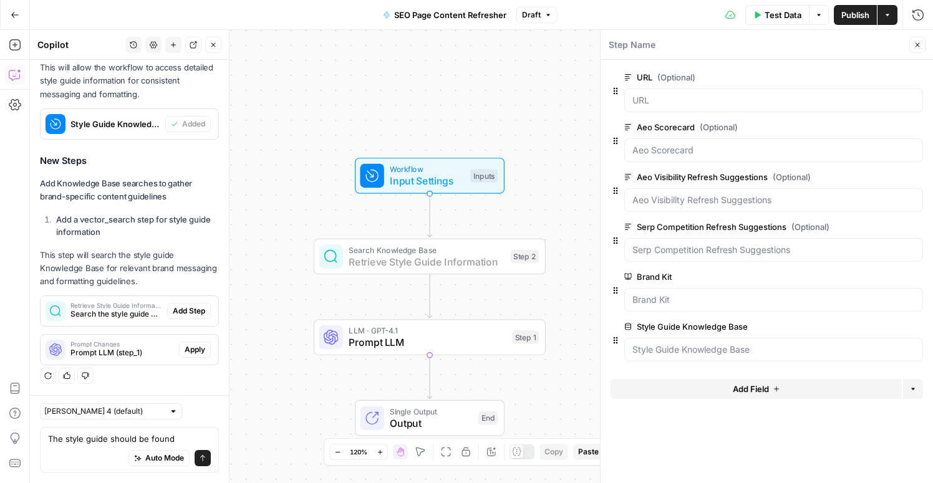
click at [195, 307] on span "Add Step" at bounding box center [189, 311] width 32 height 11
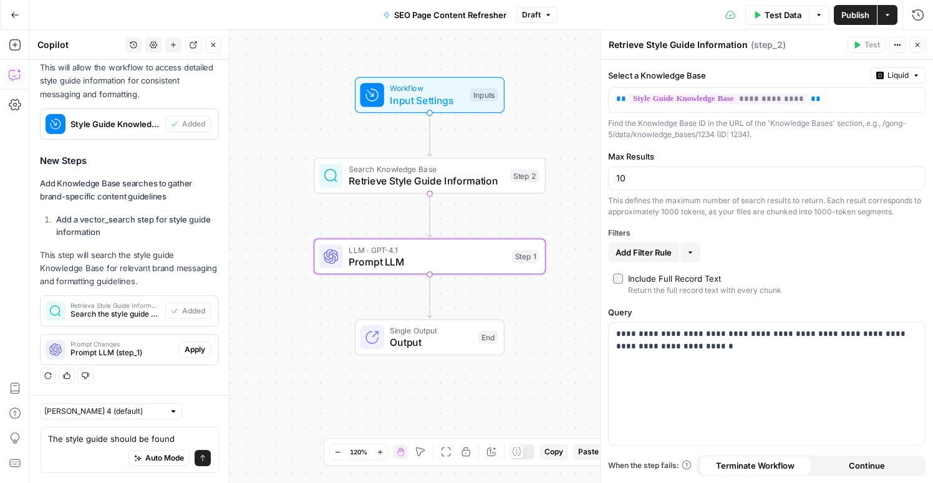
click at [196, 346] on span "Apply" at bounding box center [195, 349] width 21 height 11
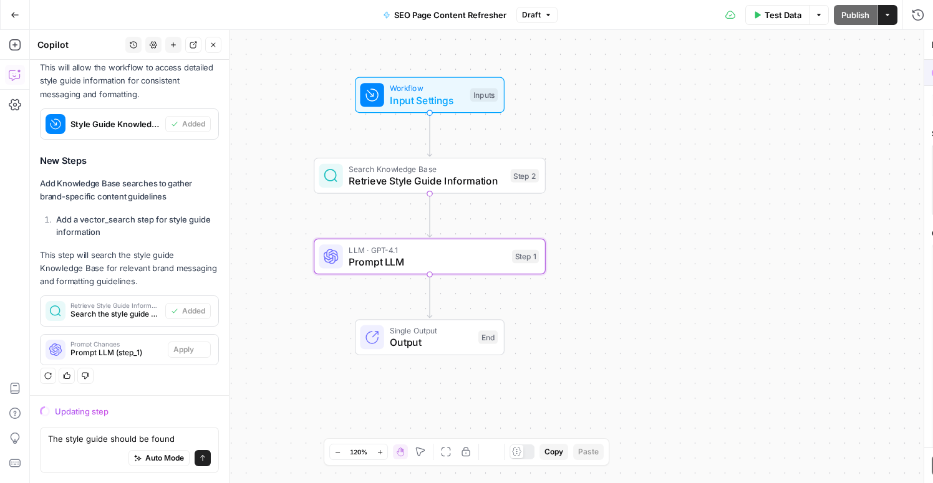
scroll to position [994, 0]
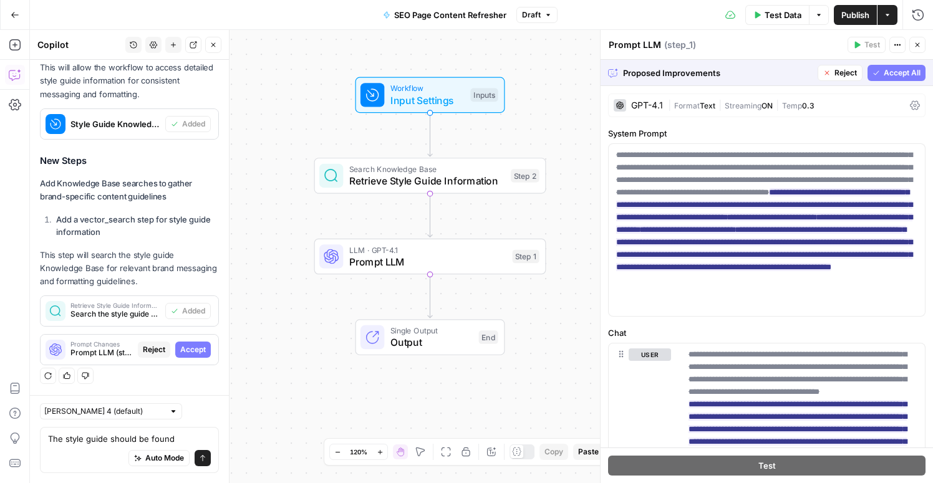
click at [904, 70] on span "Accept All" at bounding box center [902, 72] width 37 height 11
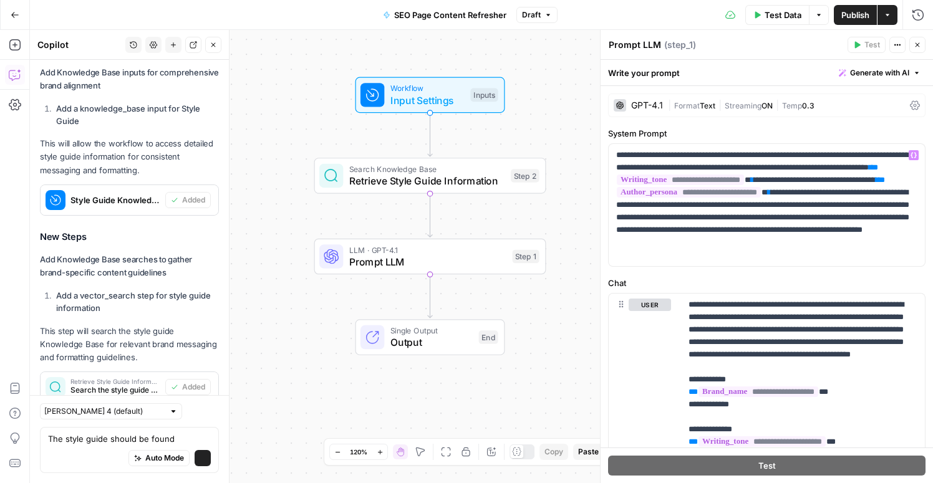
scroll to position [1034, 0]
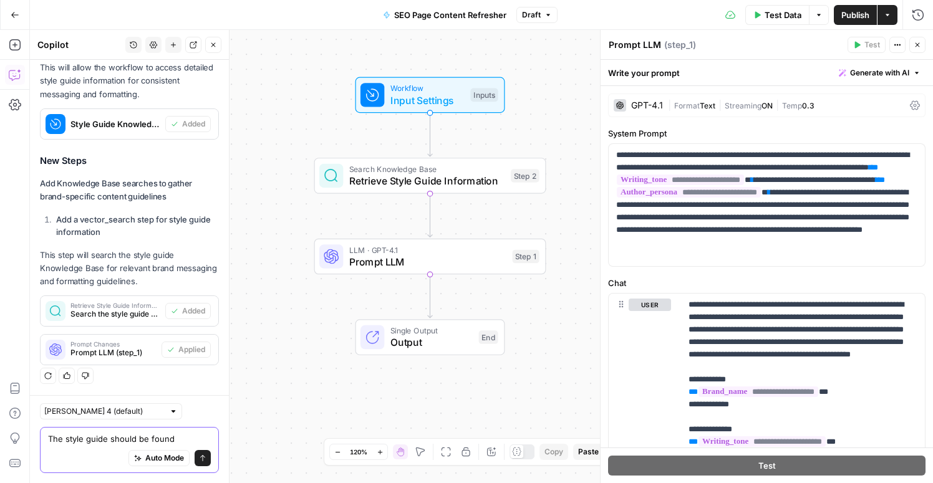
click at [168, 438] on textarea "The style guide should be found" at bounding box center [129, 439] width 163 height 12
click at [177, 437] on textarea "The style guide should be found" at bounding box center [129, 439] width 163 height 12
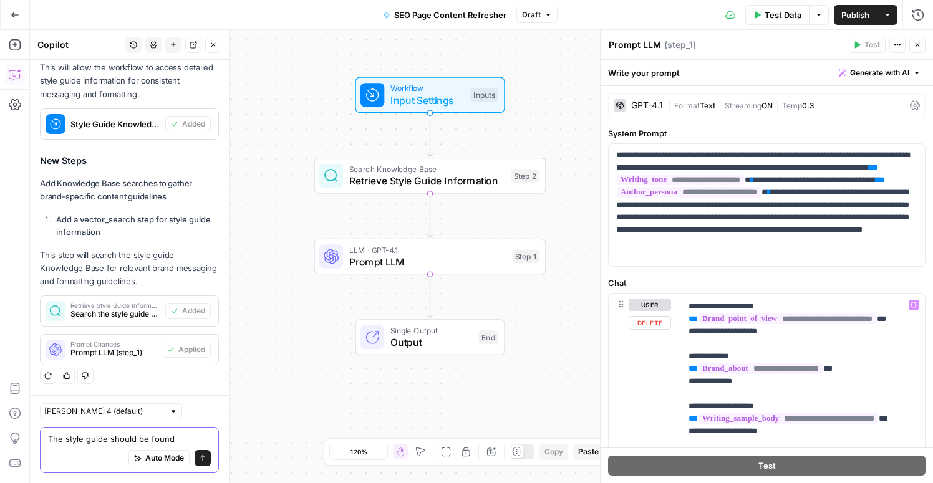
scroll to position [223, 1]
click at [177, 434] on textarea "The style guide should be found" at bounding box center [129, 439] width 163 height 12
click at [135, 438] on textarea at bounding box center [129, 439] width 163 height 12
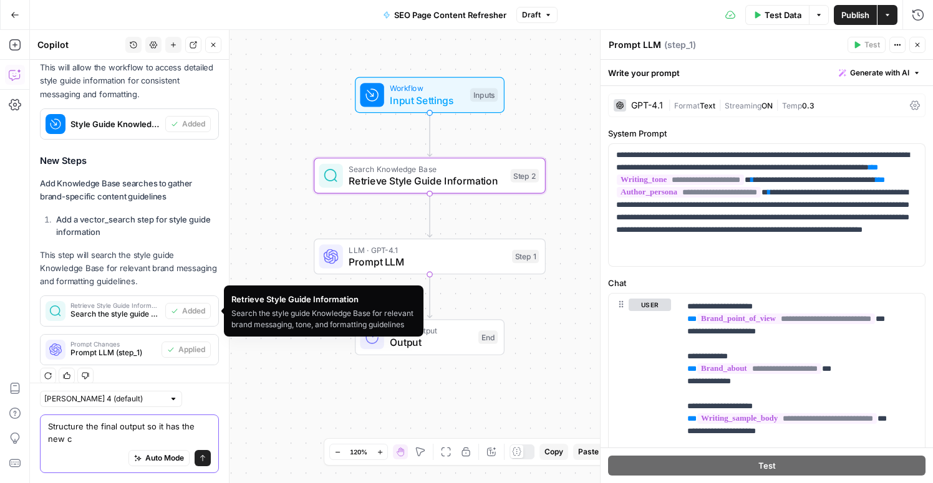
scroll to position [1046, 0]
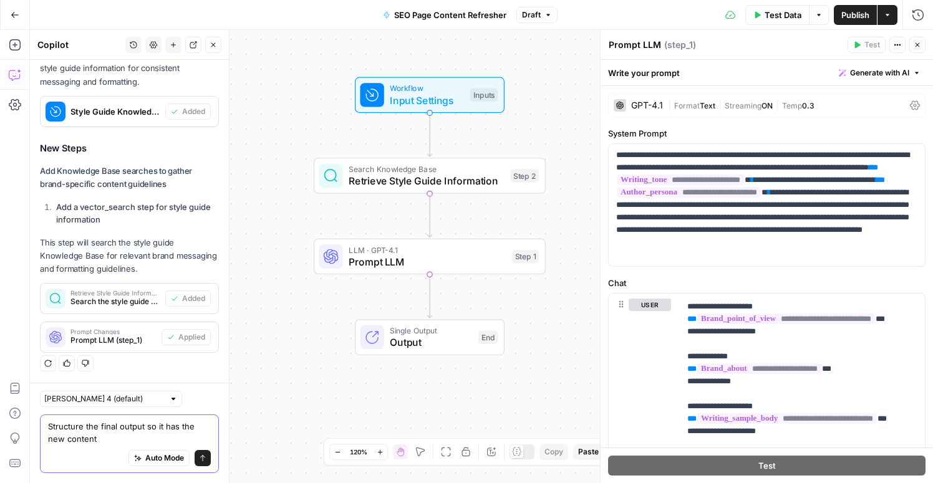
click at [178, 427] on textarea "Structure the final output so it has the new content" at bounding box center [129, 432] width 163 height 25
click at [174, 438] on textarea "Structure the final output so it has both the new content" at bounding box center [129, 432] width 163 height 25
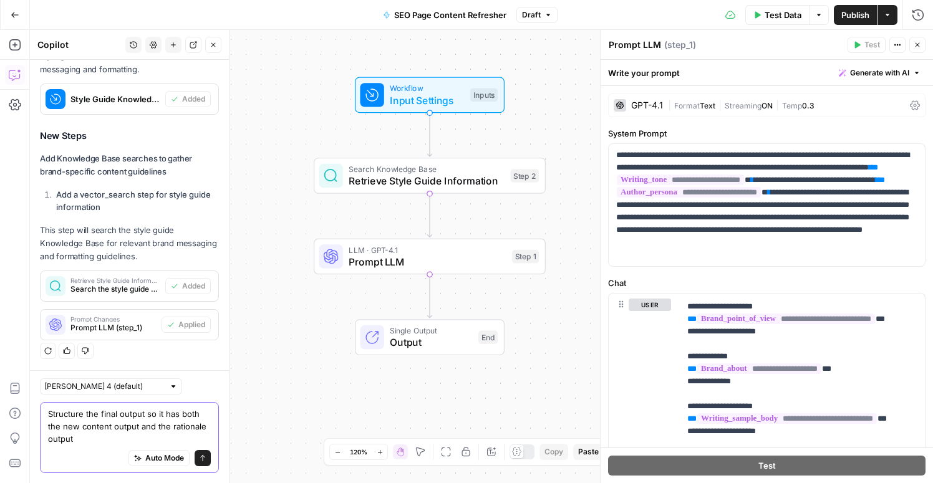
type textarea "Structure the final output so it has both the new content output and the ration…"
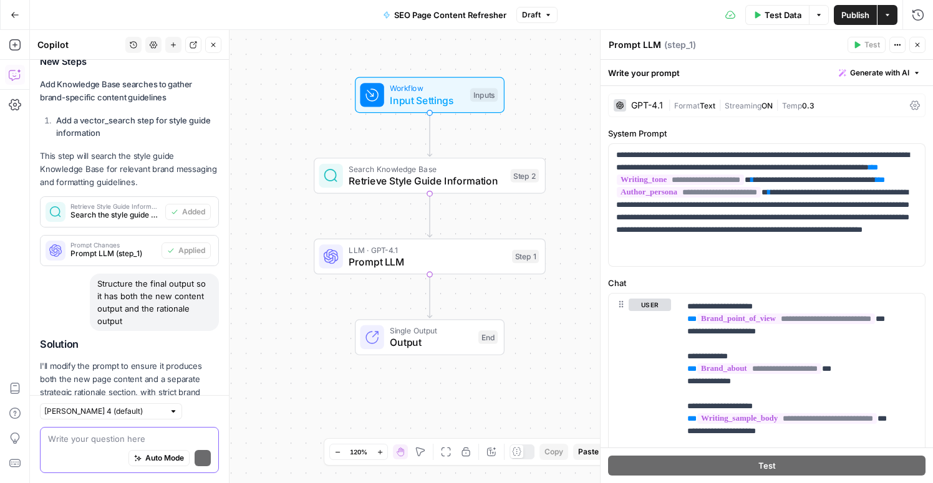
scroll to position [1218, 0]
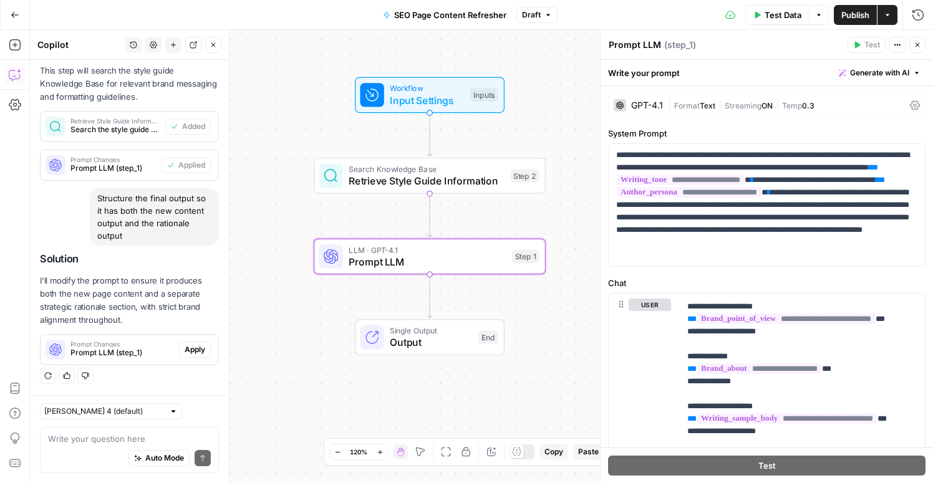
click at [193, 351] on span "Apply" at bounding box center [195, 349] width 21 height 11
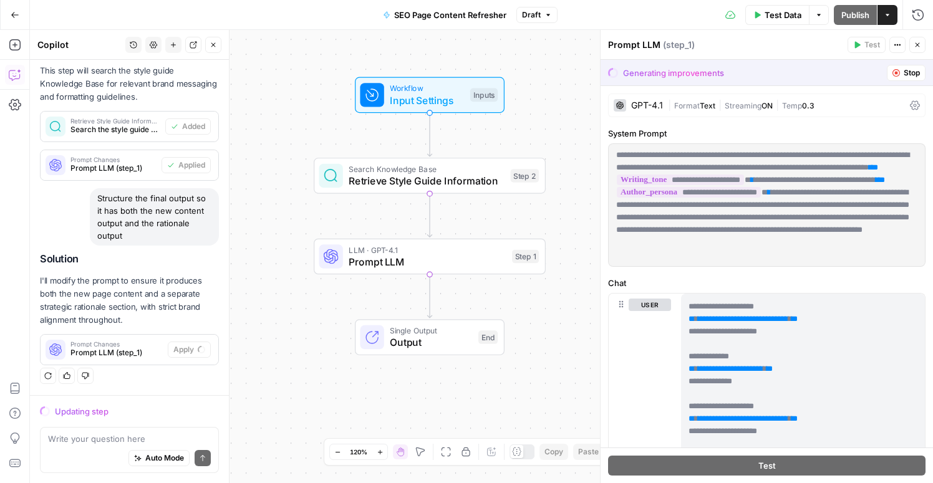
scroll to position [0, 0]
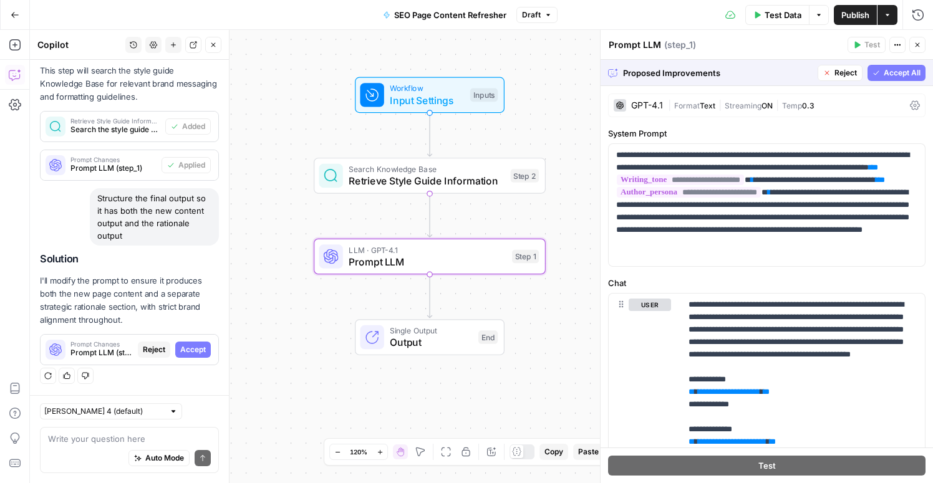
click at [196, 347] on span "Accept" at bounding box center [193, 349] width 26 height 11
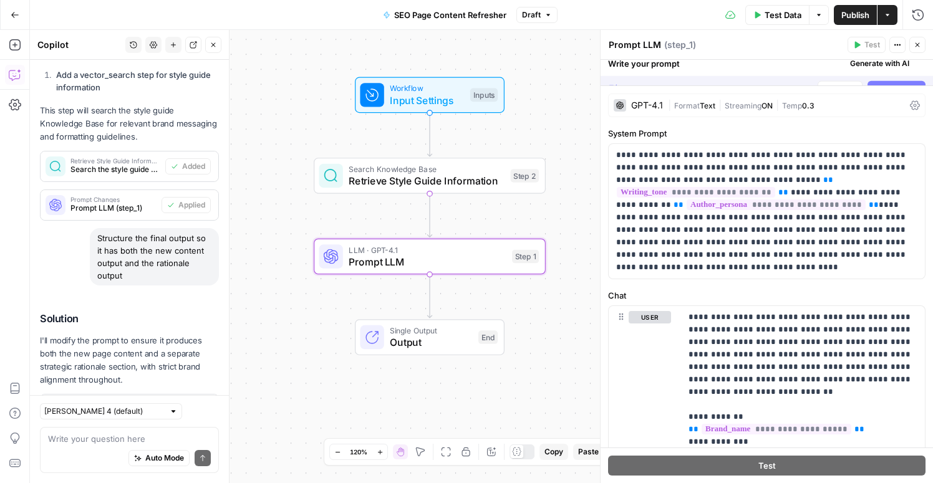
scroll to position [1238, 0]
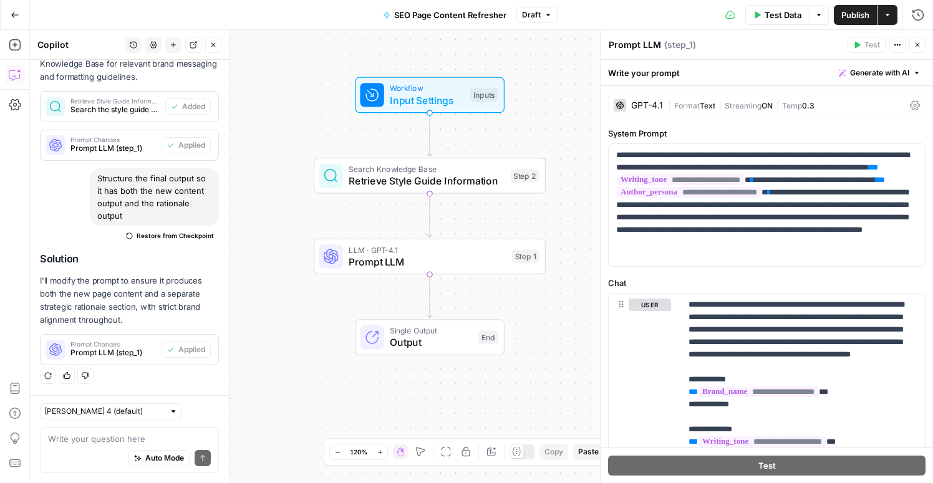
click at [770, 15] on span "Test Data" at bounding box center [783, 15] width 37 height 12
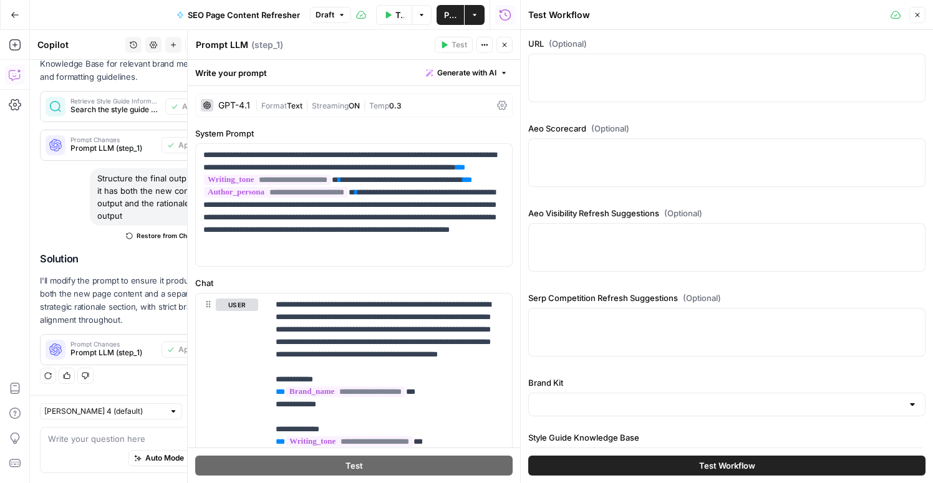
click at [692, 84] on div at bounding box center [726, 78] width 397 height 49
type textarea "/"
click at [719, 64] on textarea "URL (Optional)" at bounding box center [726, 65] width 381 height 12
click at [624, 176] on div at bounding box center [726, 162] width 397 height 49
click at [920, 17] on icon "button" at bounding box center [917, 14] width 7 height 7
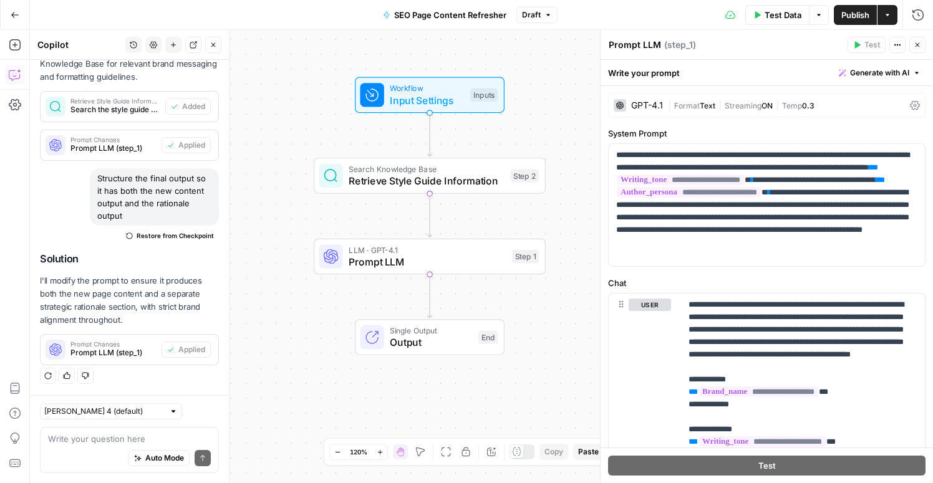
click at [470, 89] on div "Inputs" at bounding box center [483, 96] width 27 height 14
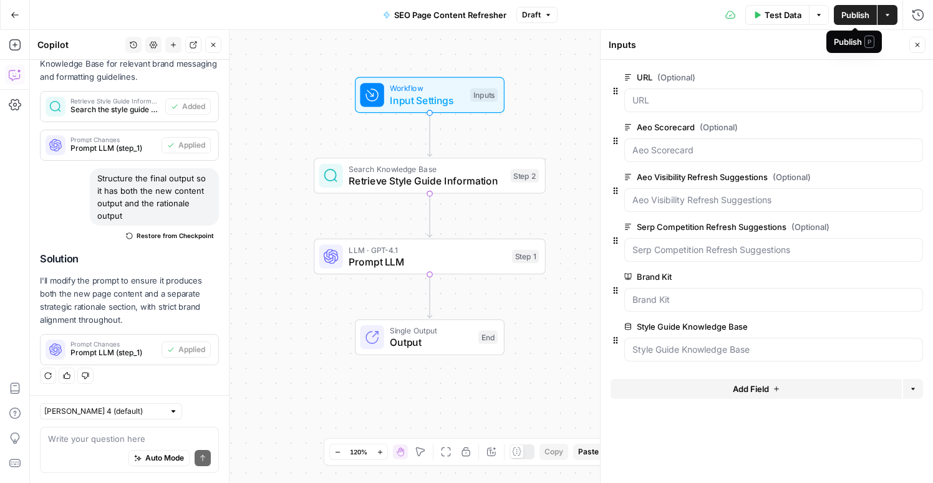
click at [855, 14] on span "Publish" at bounding box center [855, 15] width 28 height 12
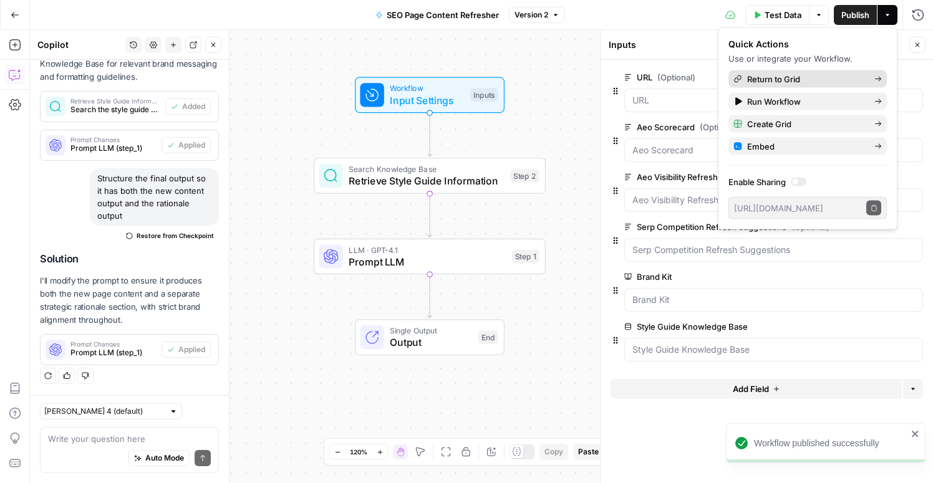
click at [769, 81] on span "Return to Grid" at bounding box center [805, 79] width 117 height 12
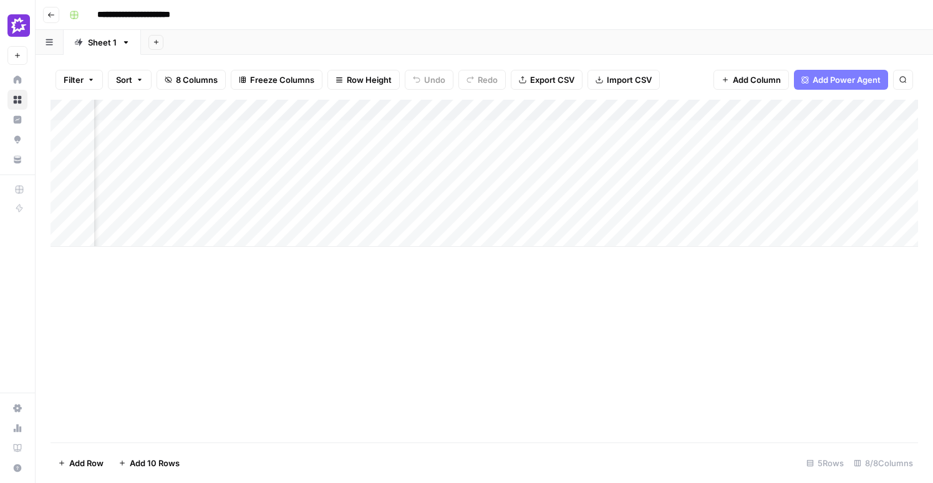
scroll to position [0, 456]
click at [317, 130] on div "Add Column" at bounding box center [485, 173] width 868 height 147
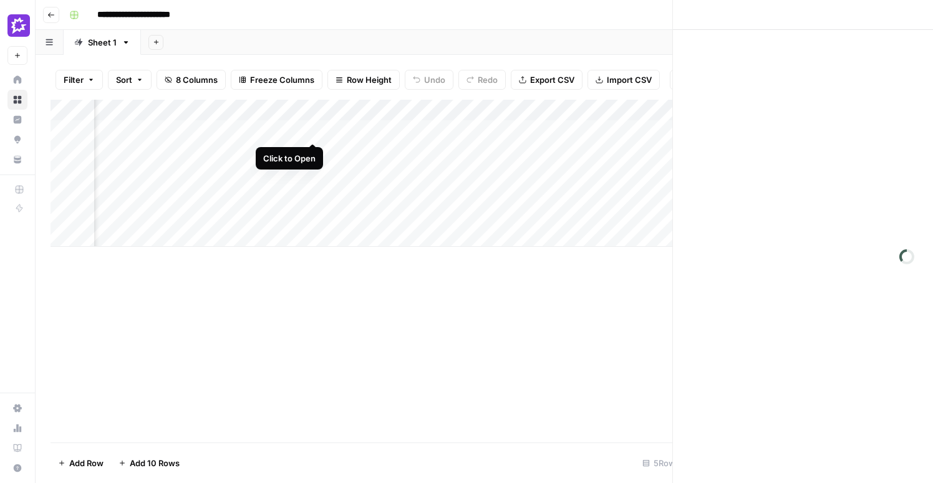
scroll to position [0, 445]
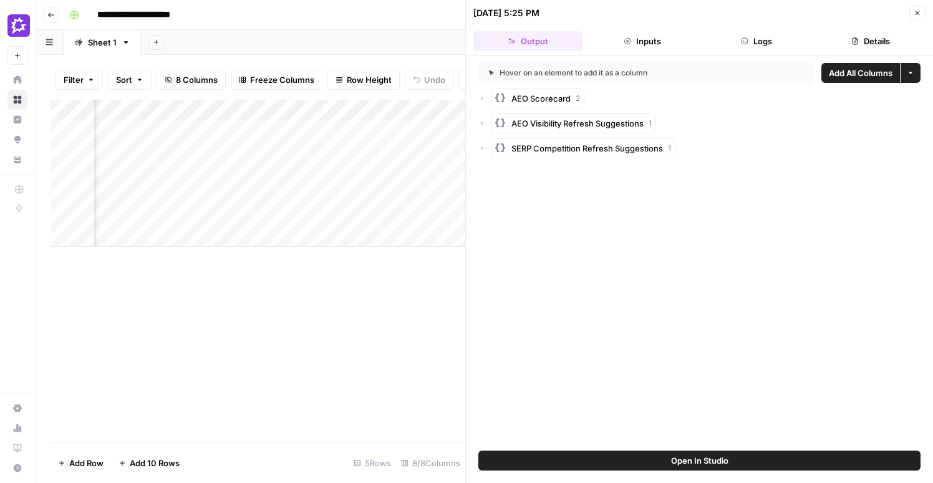
click at [859, 45] on button "Details" at bounding box center [870, 41] width 109 height 20
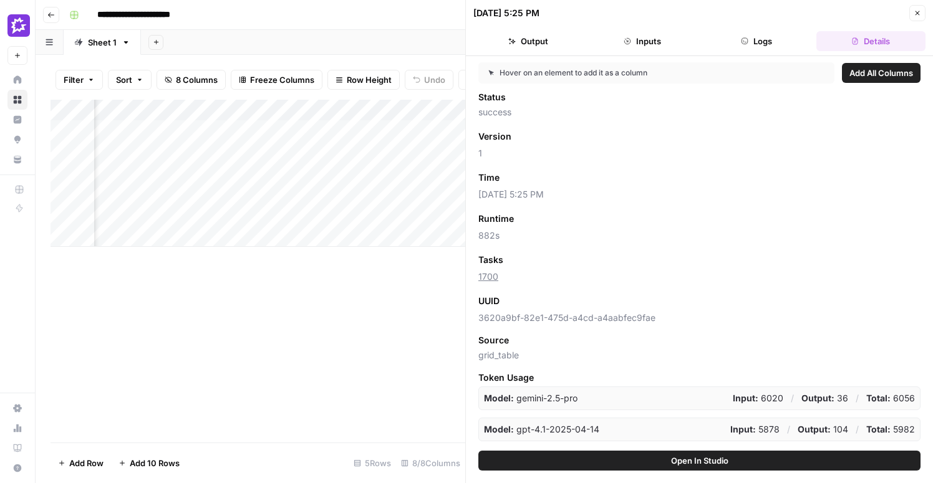
click at [915, 14] on icon "button" at bounding box center [917, 12] width 7 height 7
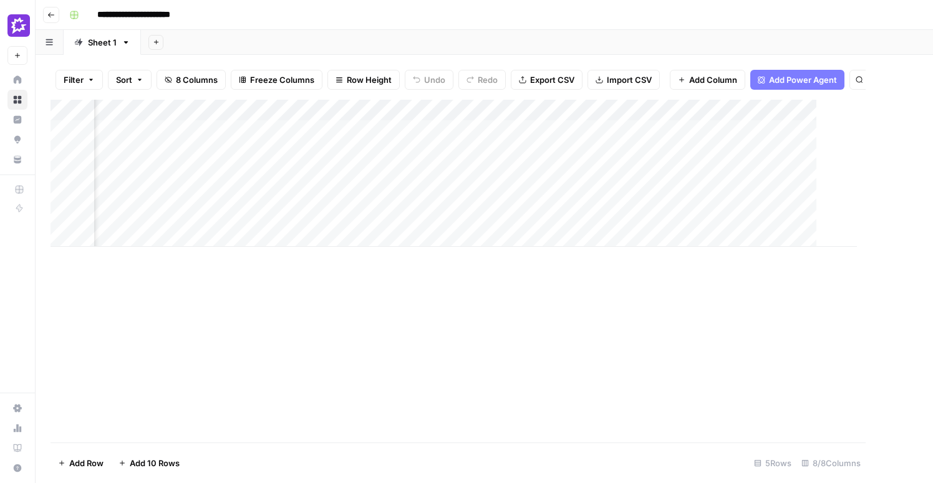
scroll to position [0, 441]
click at [779, 130] on div "Add Column" at bounding box center [485, 173] width 868 height 147
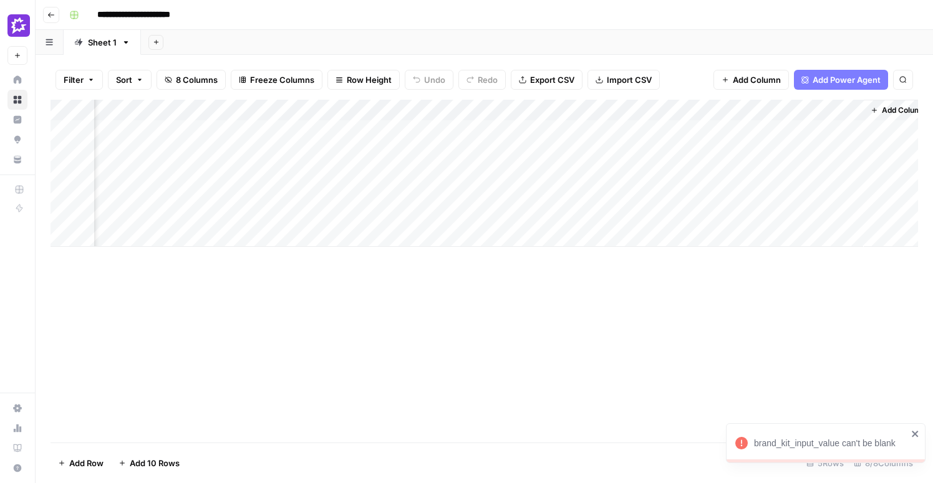
click at [915, 435] on icon "close" at bounding box center [915, 434] width 6 height 6
click at [838, 110] on div "Add Column" at bounding box center [485, 173] width 868 height 147
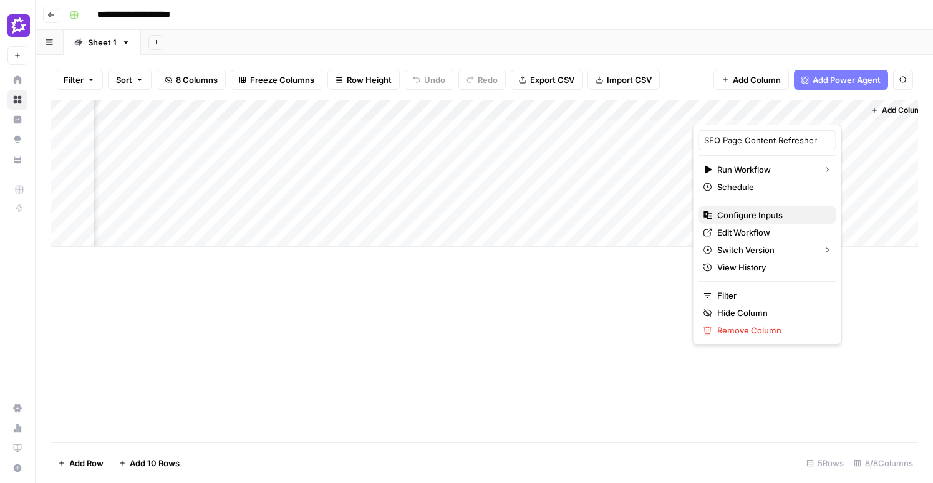
click at [771, 215] on span "Configure Inputs" at bounding box center [771, 215] width 109 height 12
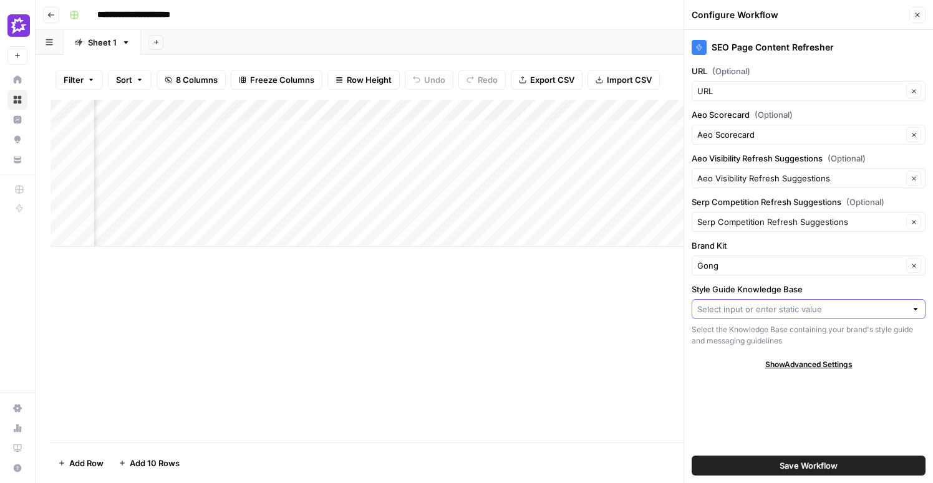
click at [823, 310] on input "Style Guide Knowledge Base" at bounding box center [801, 309] width 209 height 12
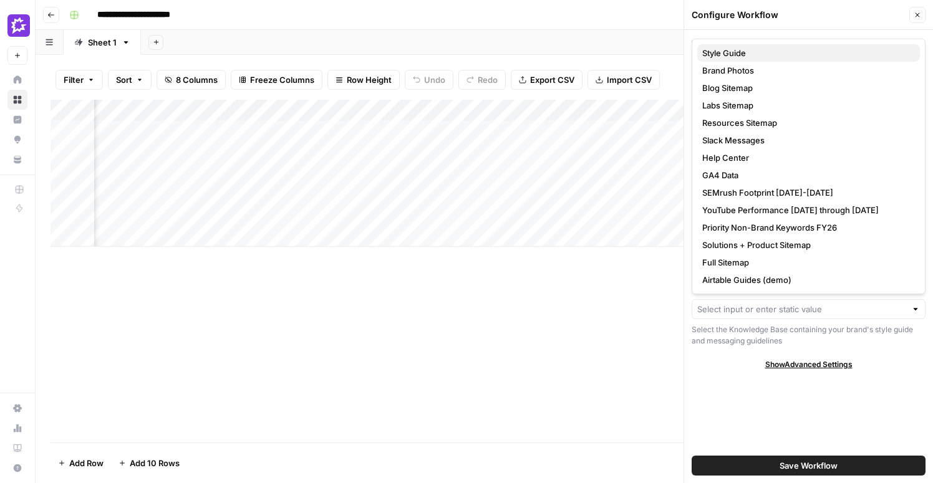
click at [752, 57] on span "Style Guide" at bounding box center [806, 53] width 208 height 12
type input "Style Guide"
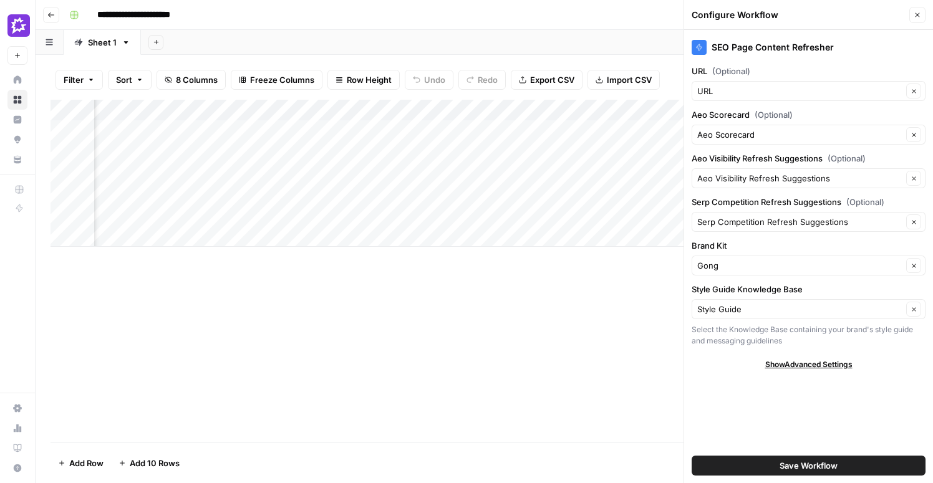
click at [795, 462] on span "Save Workflow" at bounding box center [809, 466] width 58 height 12
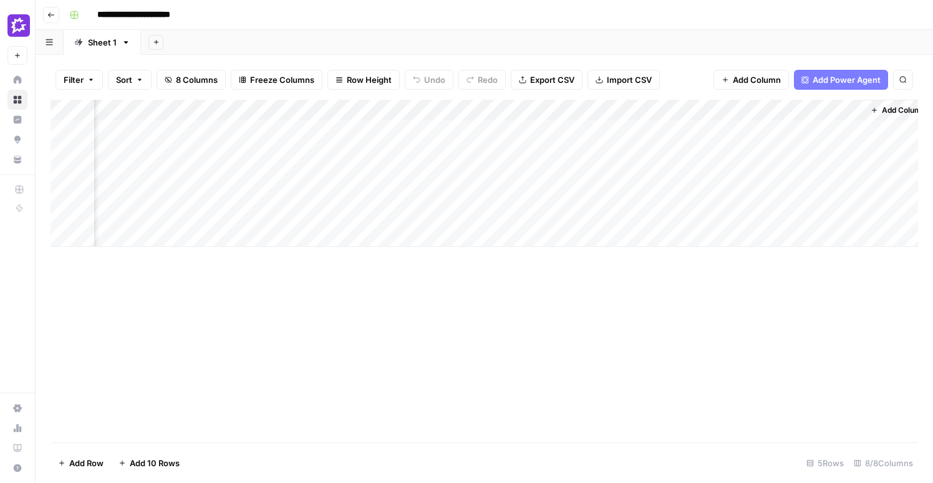
click at [779, 130] on div "Add Column" at bounding box center [485, 173] width 868 height 147
click at [710, 131] on div "Add Column" at bounding box center [485, 173] width 868 height 147
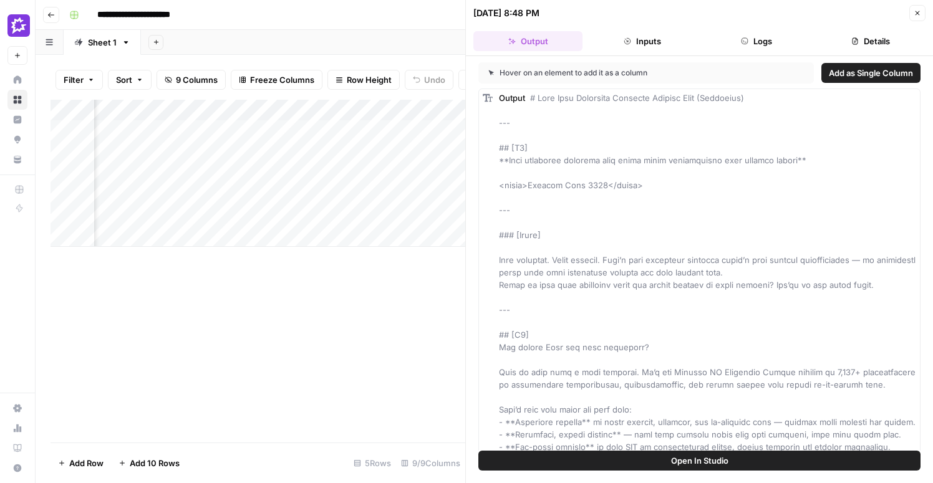
click at [347, 306] on div "Add Column" at bounding box center [258, 271] width 415 height 343
click at [916, 12] on icon "button" at bounding box center [918, 13] width 4 height 4
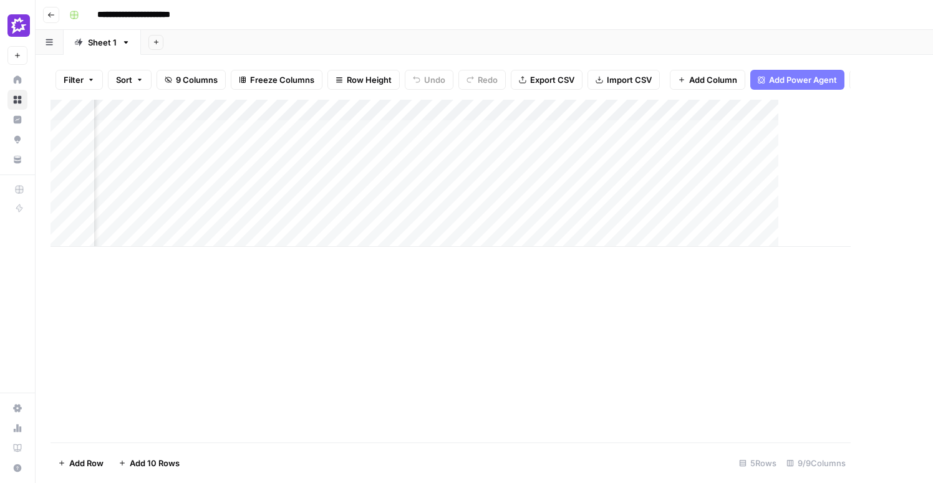
scroll to position [0, 553]
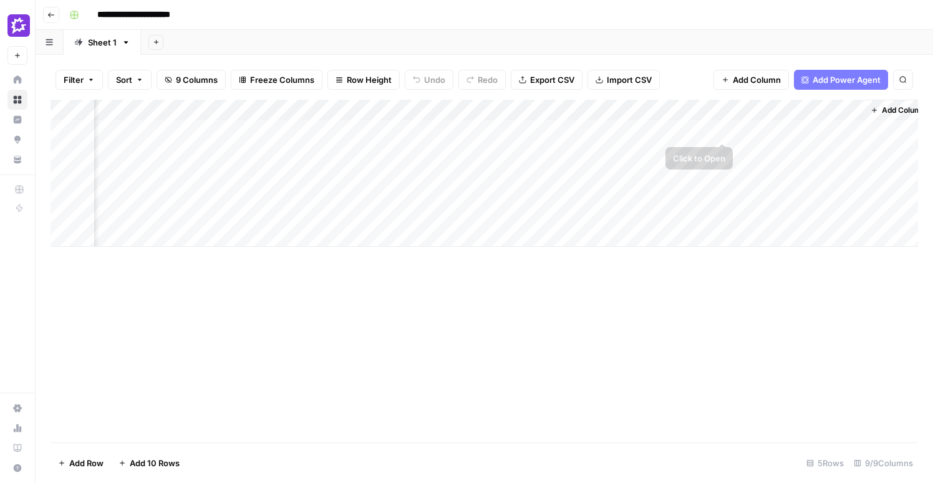
click at [724, 131] on div "Add Column" at bounding box center [485, 173] width 868 height 147
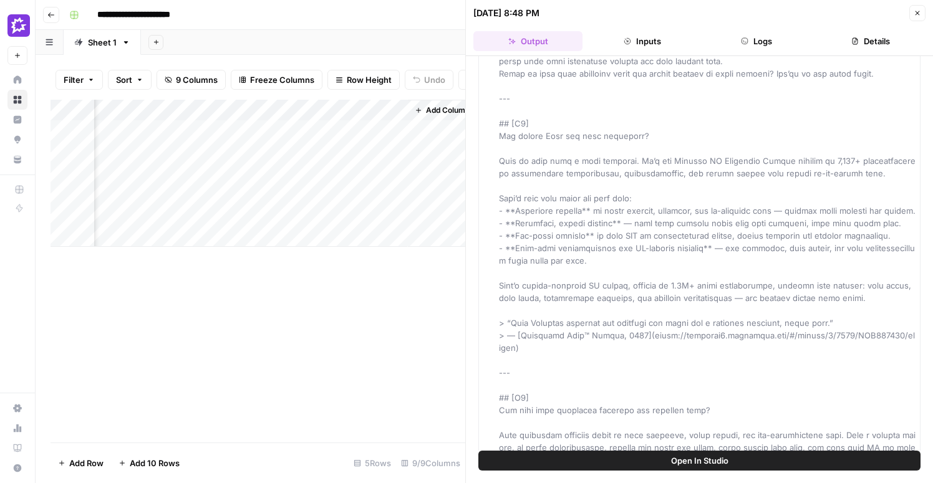
scroll to position [0, 1021]
click at [697, 465] on span "Open In Studio" at bounding box center [699, 461] width 57 height 12
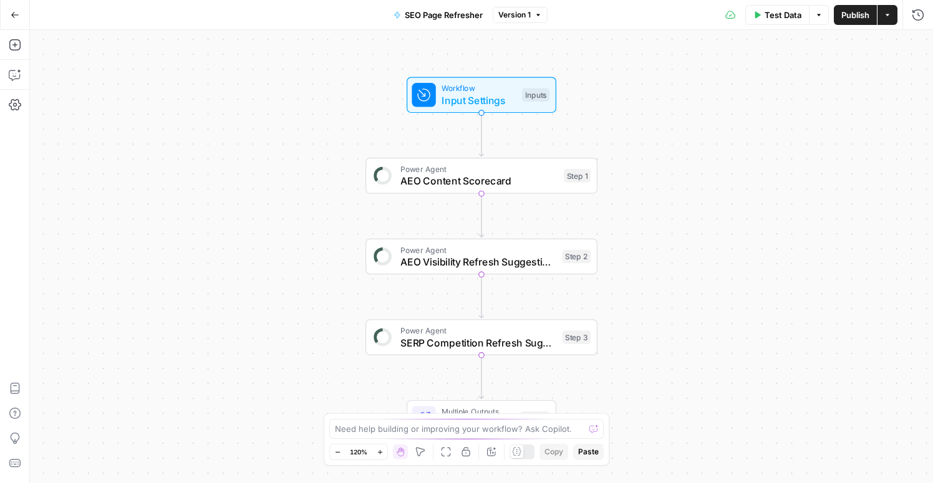
click at [447, 18] on span "SEO Page Refresher" at bounding box center [444, 15] width 78 height 12
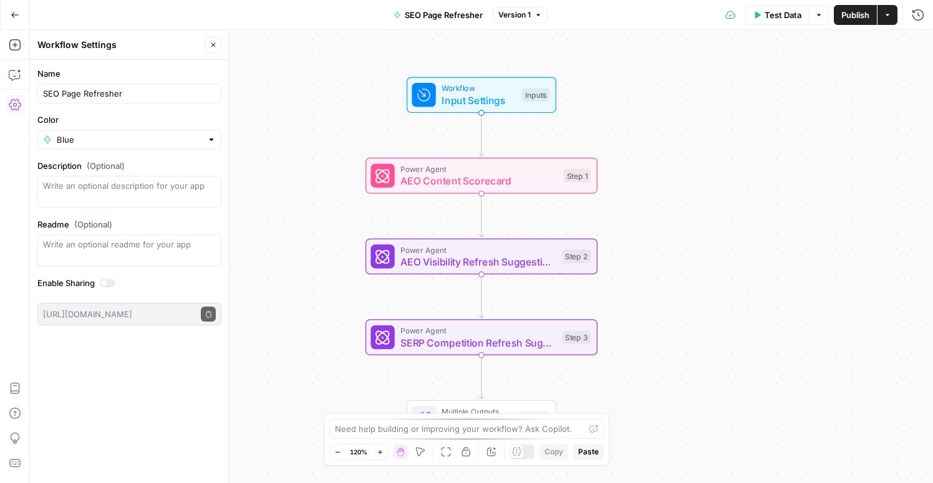
click at [463, 21] on button "SEO Page Refresher" at bounding box center [438, 15] width 104 height 20
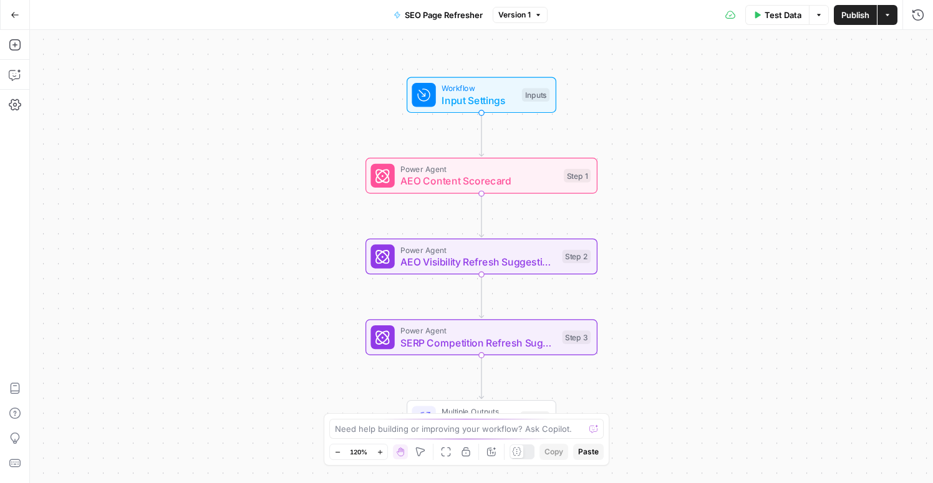
click at [457, 16] on span "SEO Page Refresher" at bounding box center [444, 15] width 78 height 12
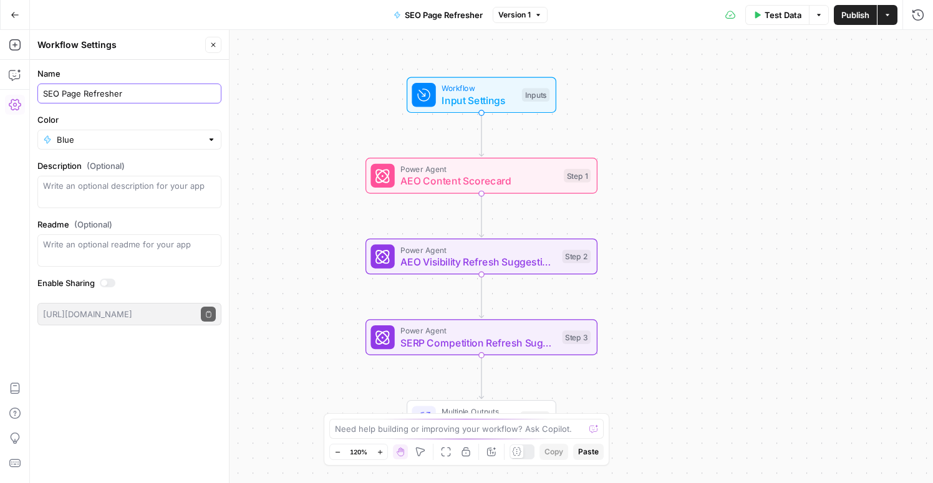
click at [107, 90] on input "SEO Page Refresher" at bounding box center [129, 93] width 173 height 12
type input "SEO Page Refresh Analysis"
click at [642, 72] on div "Workflow Input Settings Inputs Power Agent AEO Content Scorecard Step 1 Power A…" at bounding box center [481, 256] width 903 height 453
click at [107, 394] on div "Name SEO Page Refresh Analysis Color Blue Description (Optional) Readme (Option…" at bounding box center [129, 272] width 199 height 424
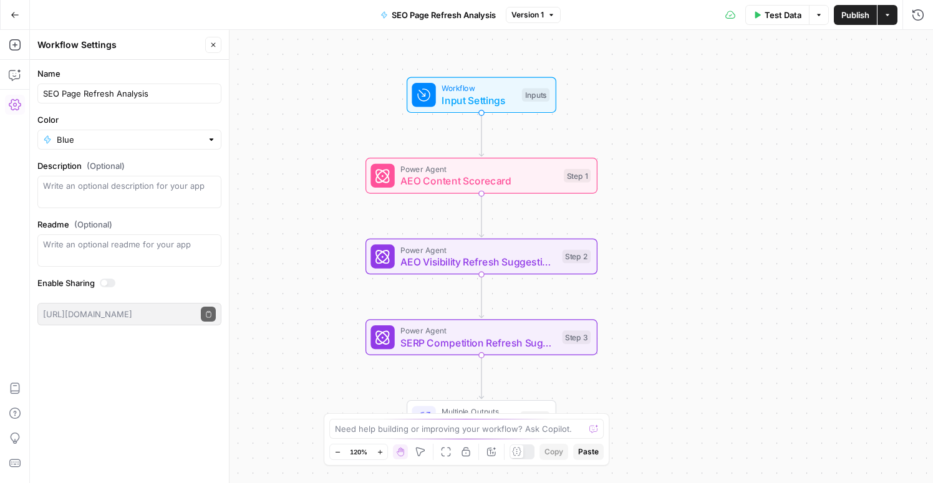
click at [107, 394] on div "Name SEO Page Refresh Analysis Color Blue Description (Optional) Readme (Option…" at bounding box center [129, 272] width 199 height 424
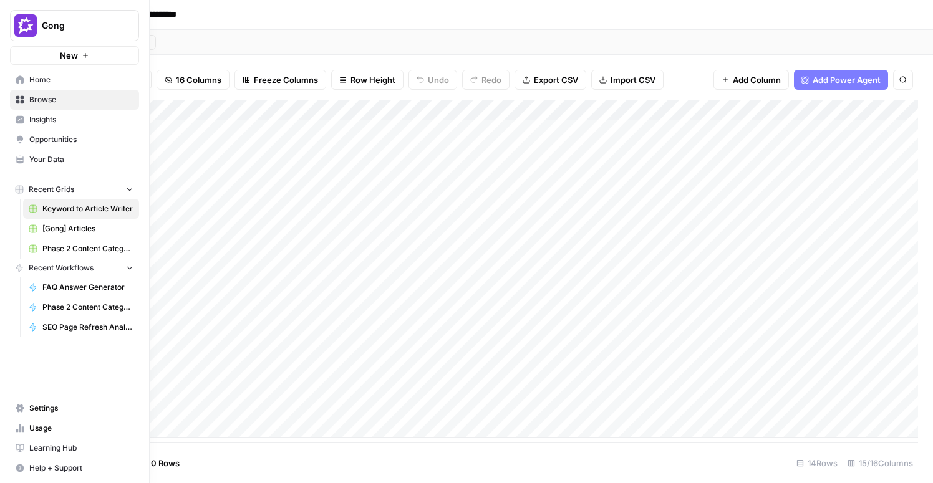
click at [30, 404] on span "Settings" at bounding box center [81, 408] width 104 height 11
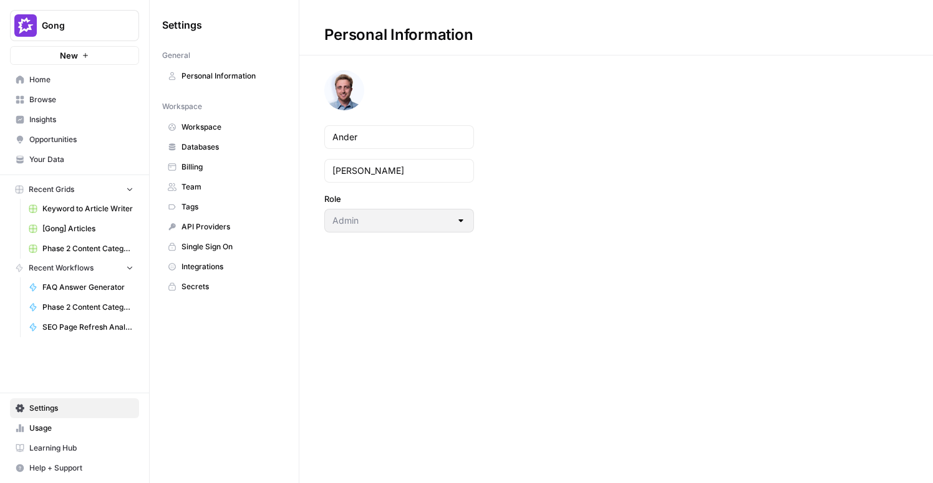
click at [39, 168] on link "Your Data" at bounding box center [74, 160] width 129 height 20
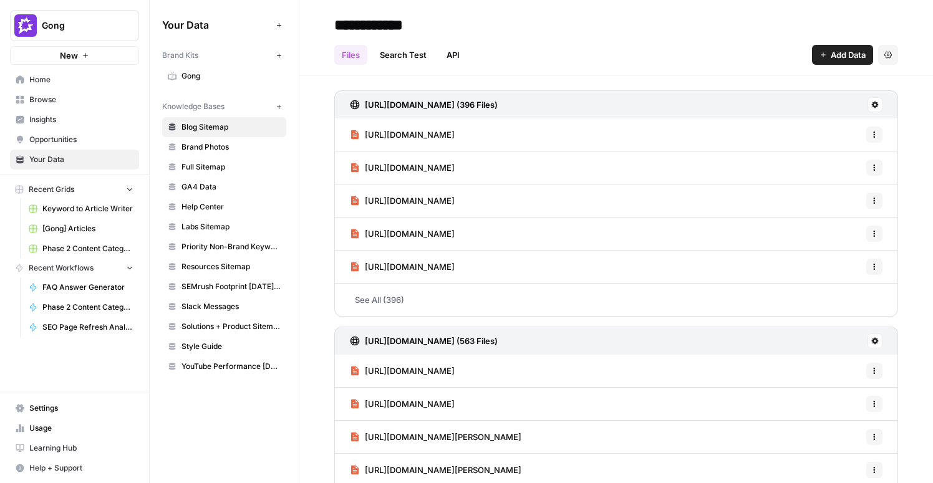
click at [195, 77] on span "Gong" at bounding box center [231, 75] width 99 height 11
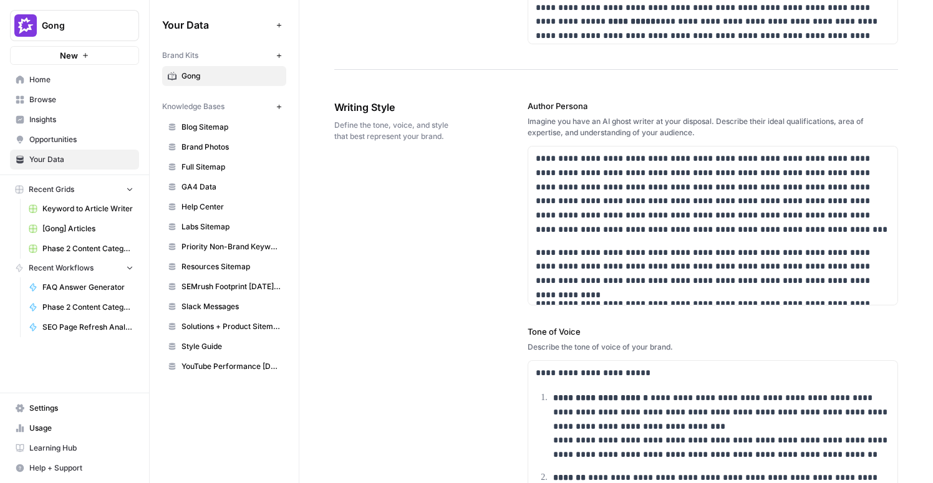
scroll to position [696, 0]
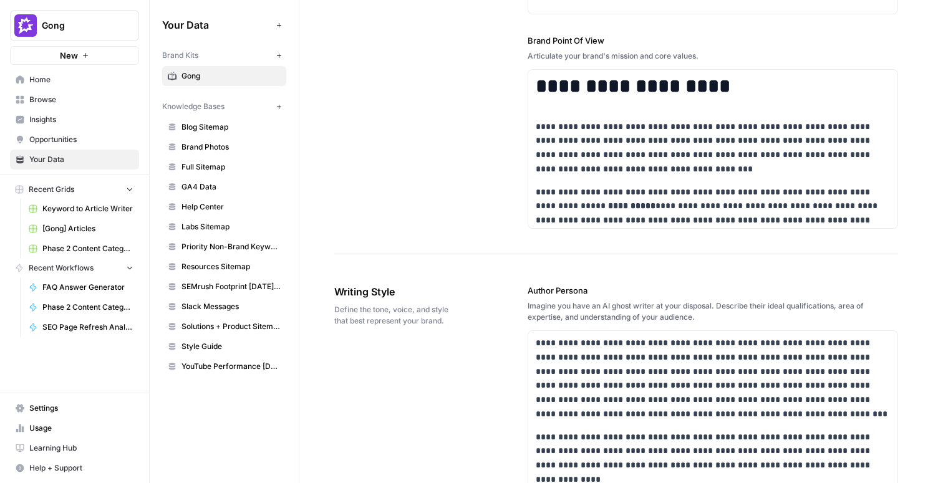
click at [191, 341] on span "Style Guide" at bounding box center [231, 346] width 99 height 11
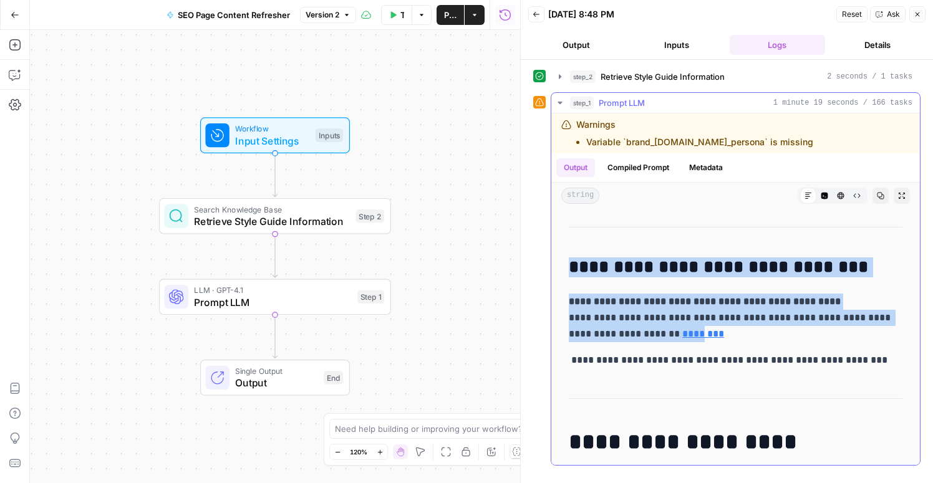
scroll to position [4408, 0]
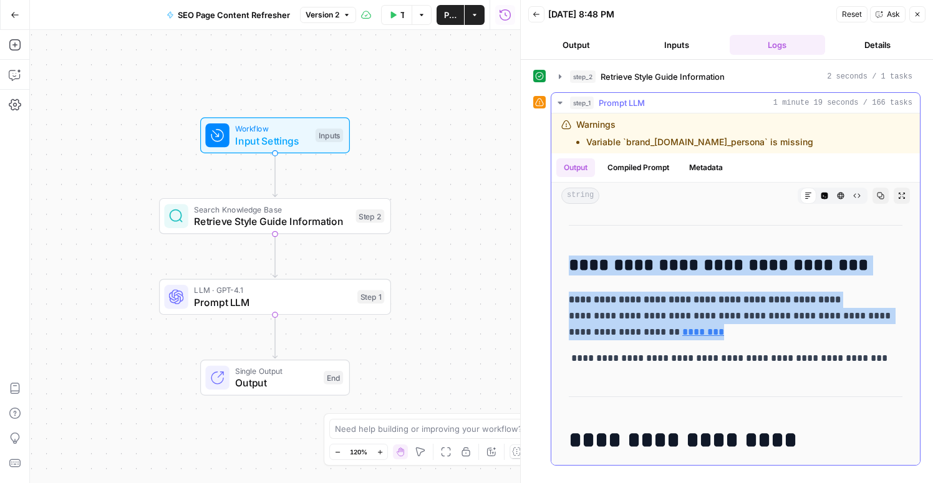
drag, startPoint x: 571, startPoint y: 229, endPoint x: 855, endPoint y: 332, distance: 302.5
copy div "**********"
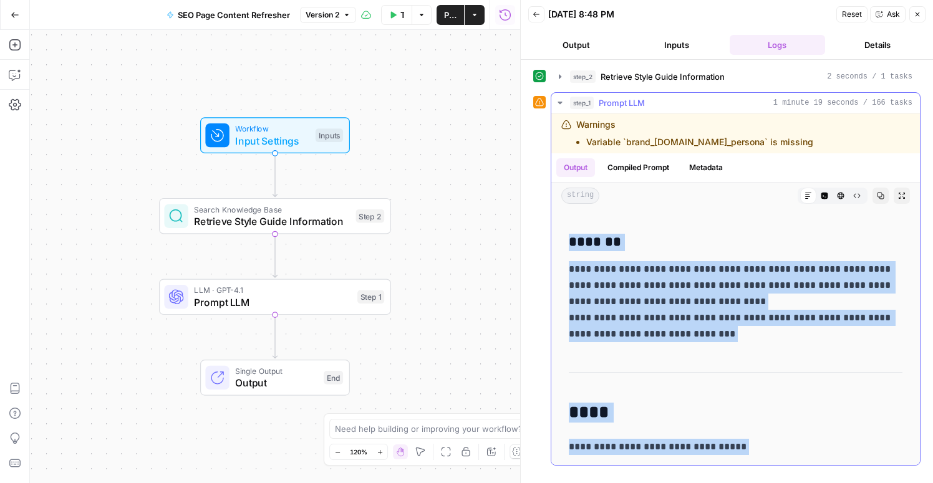
scroll to position [577, 0]
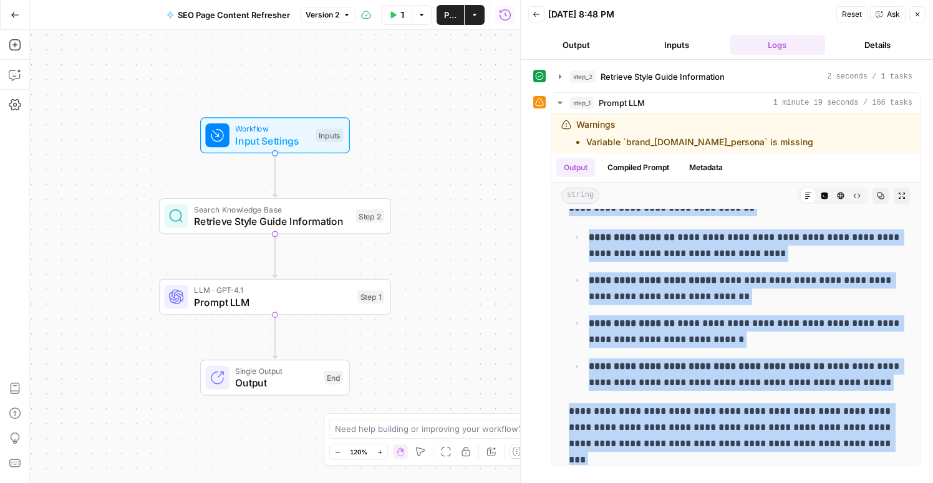
click at [470, 235] on div "Workflow Input Settings Inputs Search Knowledge Base Retrieve Style Guide Infor…" at bounding box center [275, 256] width 490 height 453
